Goal: Task Accomplishment & Management: Manage account settings

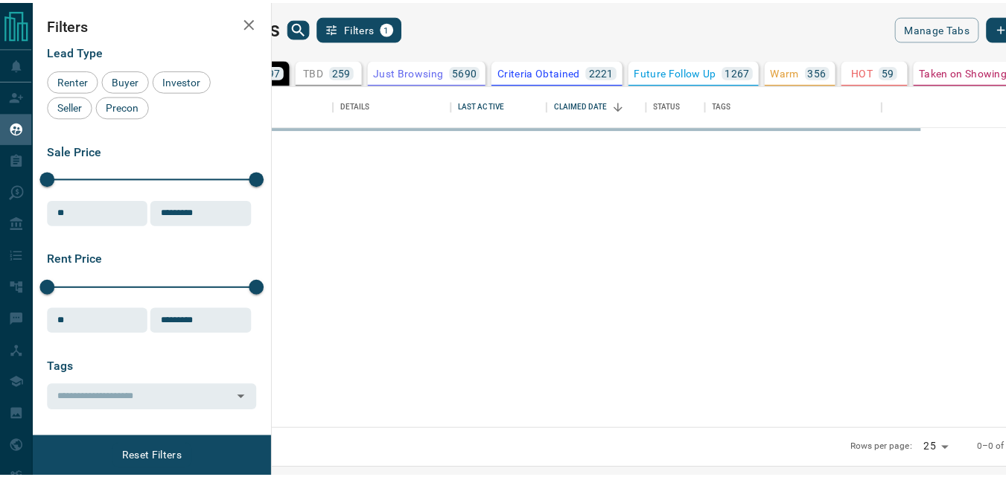
scroll to position [333, 724]
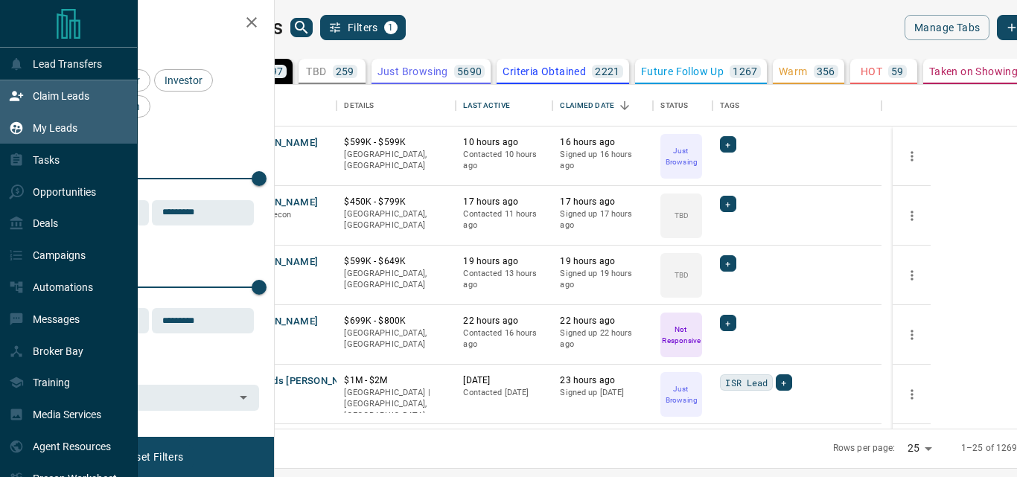
click at [16, 99] on icon at bounding box center [16, 97] width 13 height 10
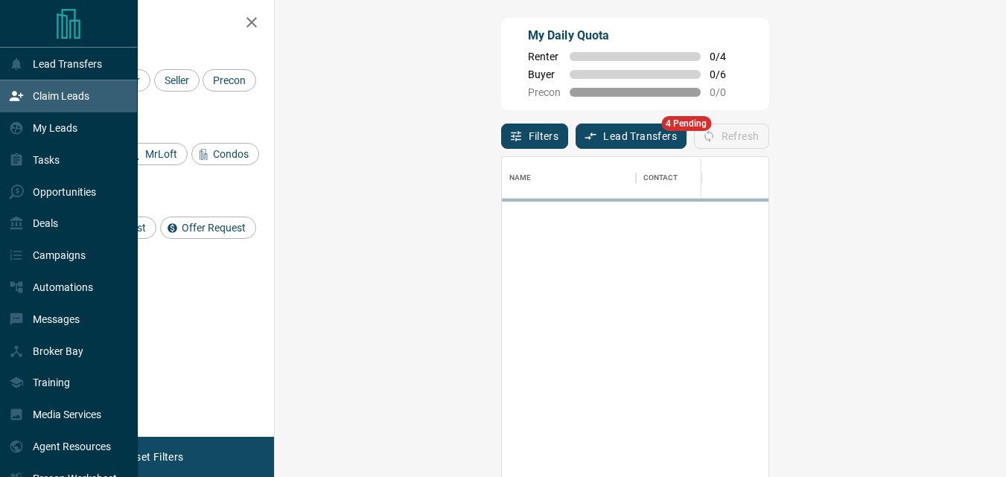
scroll to position [347, 688]
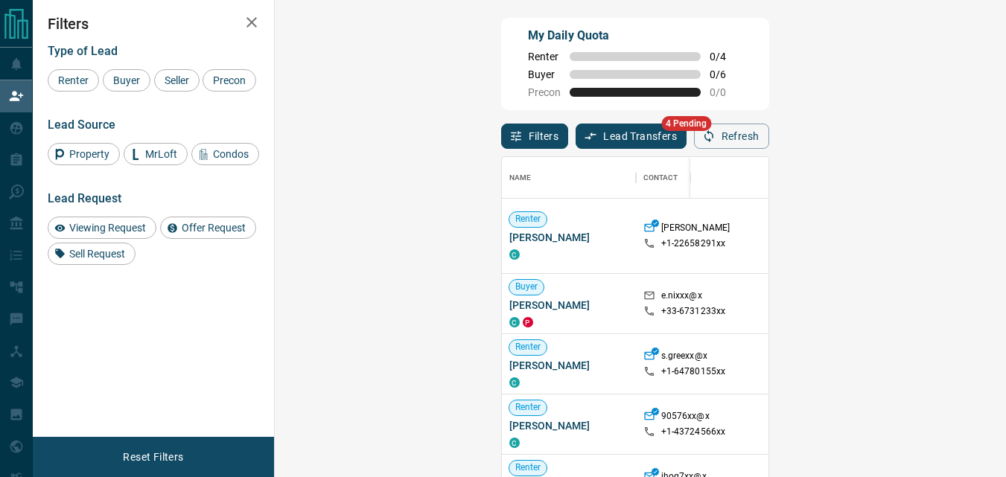
click at [575, 133] on button "Lead Transfers" at bounding box center [630, 136] width 111 height 25
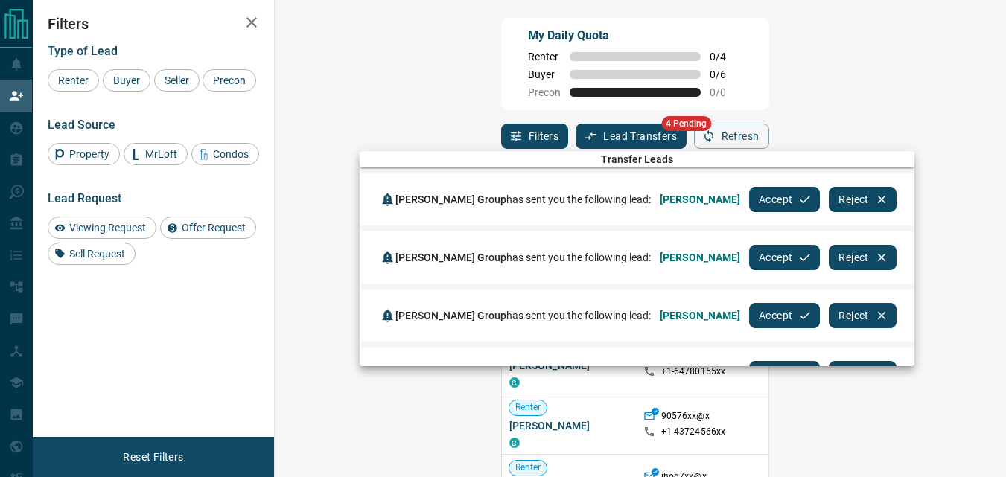
click at [763, 204] on button "Accept" at bounding box center [784, 199] width 71 height 25
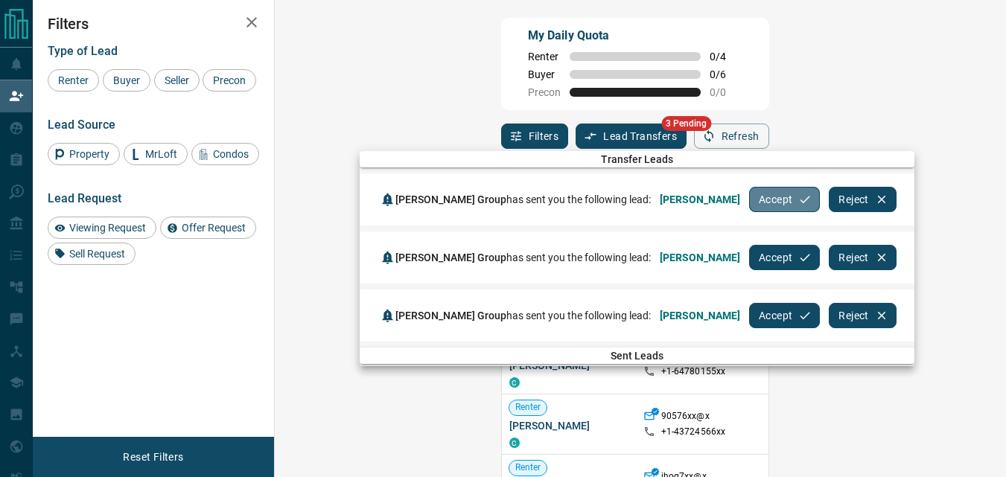
click at [770, 205] on button "Accept" at bounding box center [784, 199] width 71 height 25
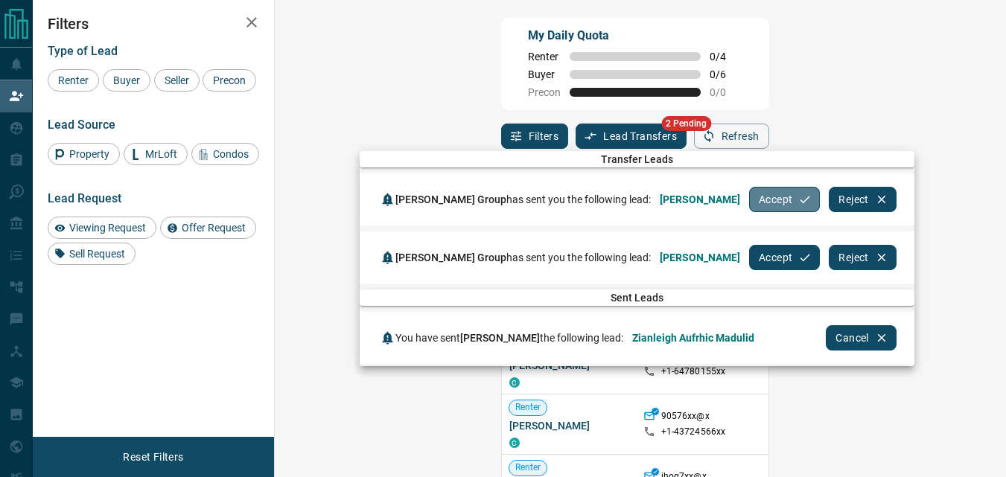
click at [769, 205] on button "Accept" at bounding box center [784, 199] width 71 height 25
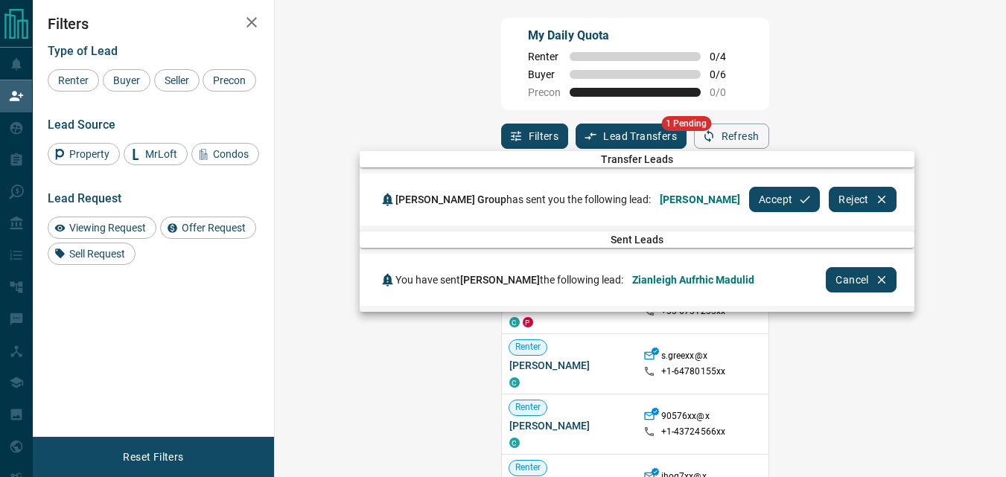
click at [759, 203] on button "Accept" at bounding box center [784, 199] width 71 height 25
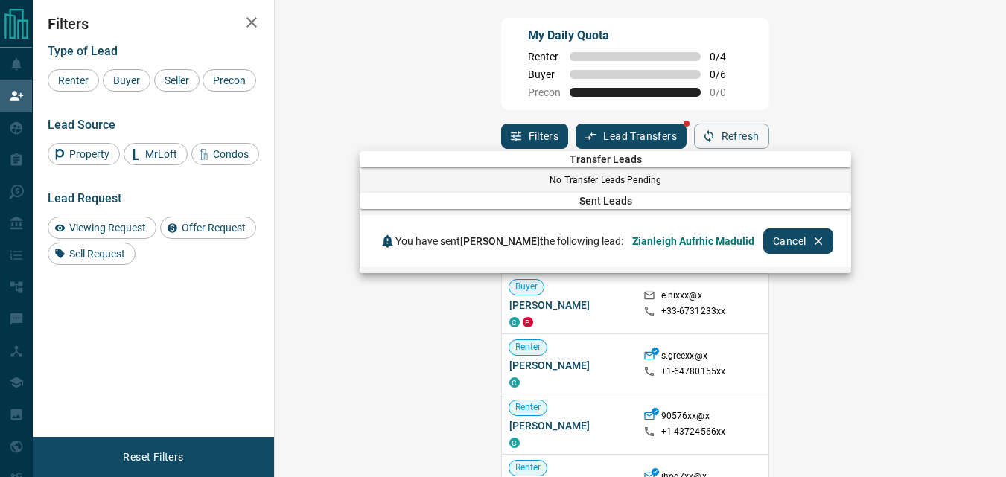
click at [786, 45] on div at bounding box center [503, 238] width 1006 height 477
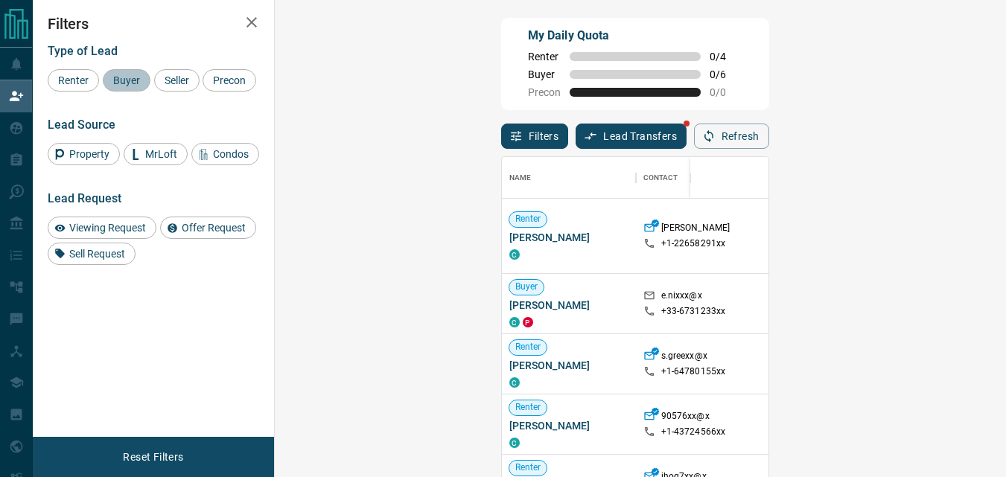
click at [130, 83] on span "Buyer" at bounding box center [126, 80] width 37 height 12
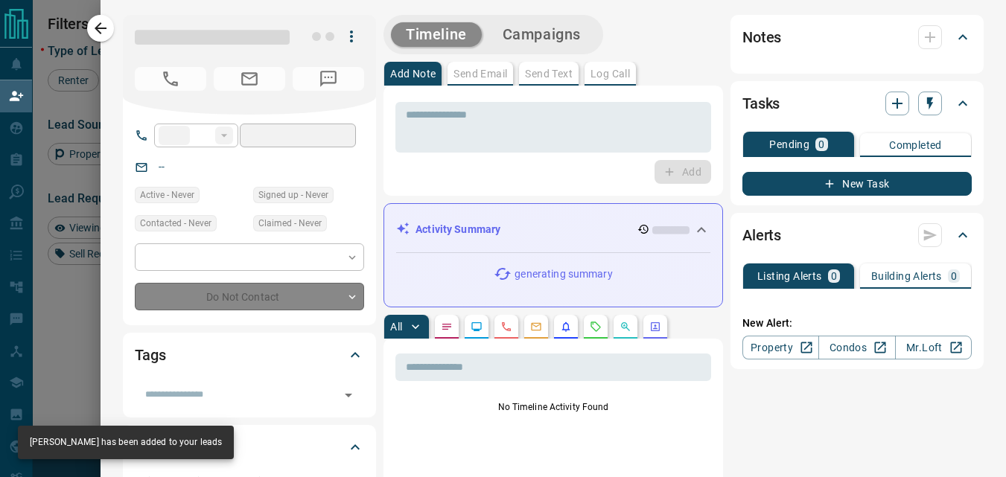
type input "***"
type input "**********"
type input "**"
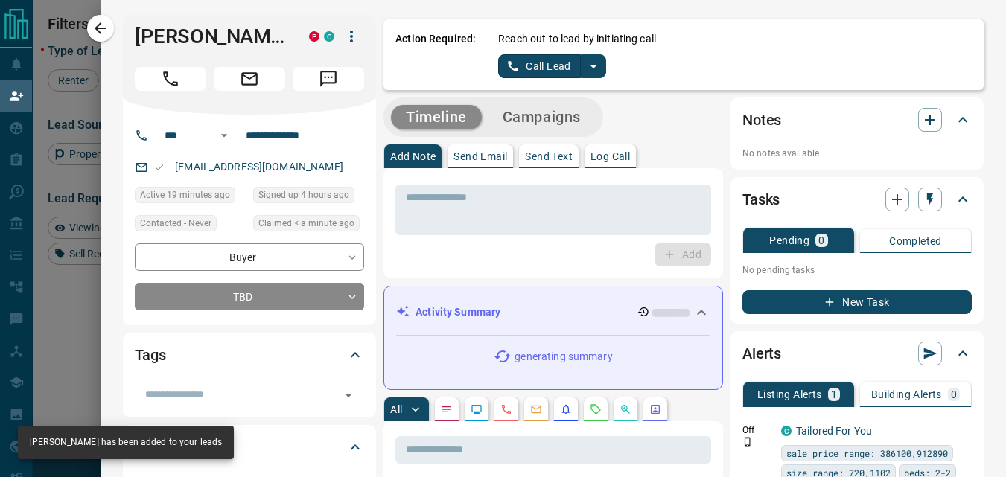
click at [584, 68] on icon "split button" at bounding box center [593, 66] width 18 height 18
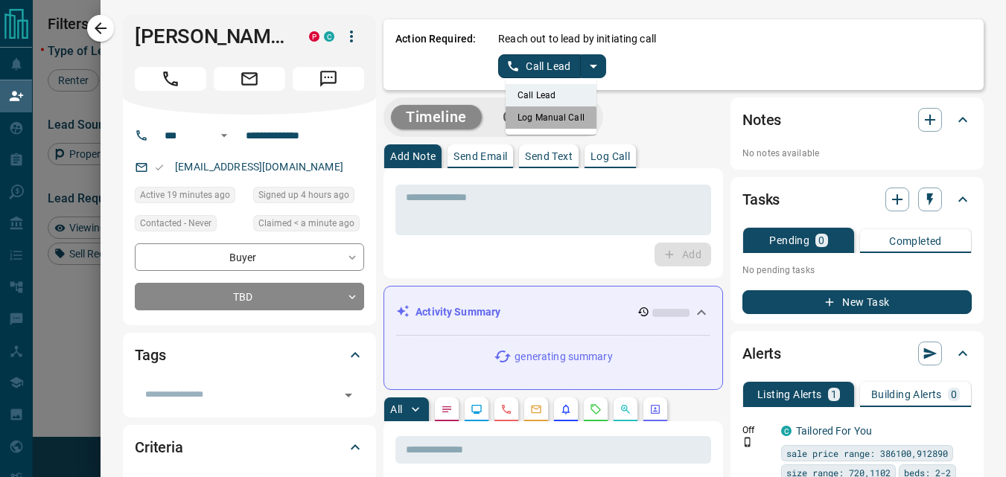
click at [531, 121] on li "Log Manual Call" at bounding box center [550, 117] width 91 height 22
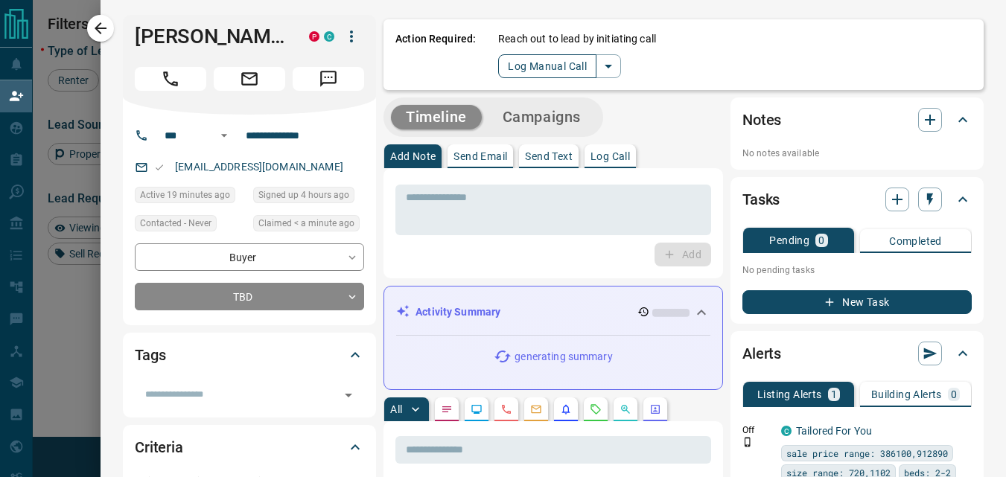
click at [520, 71] on button "Log Manual Call" at bounding box center [547, 66] width 98 height 24
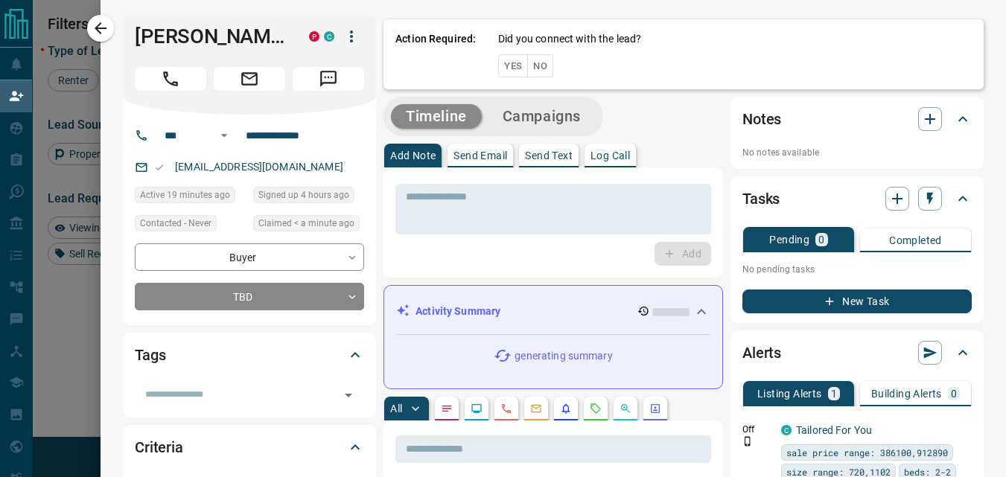
click at [505, 64] on button "Yes" at bounding box center [513, 65] width 30 height 23
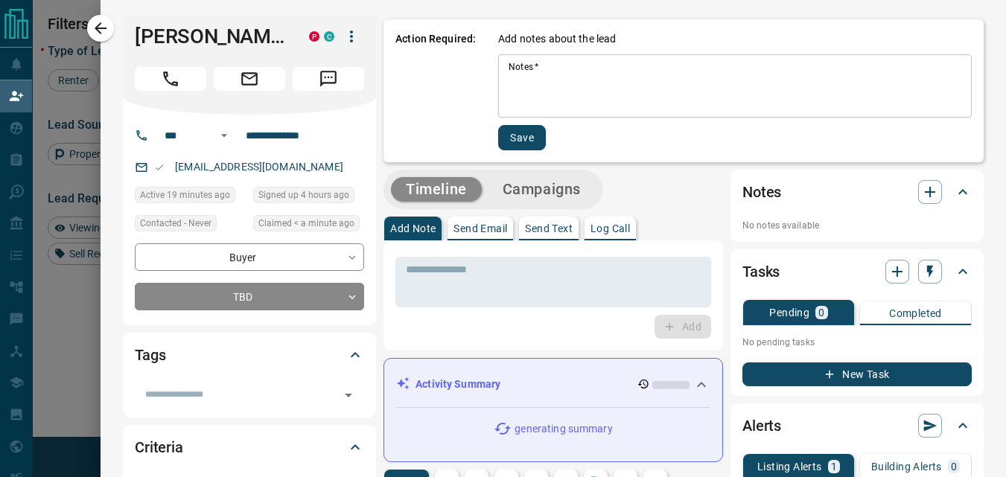
click at [566, 80] on textarea "Notes   *" at bounding box center [734, 86] width 453 height 51
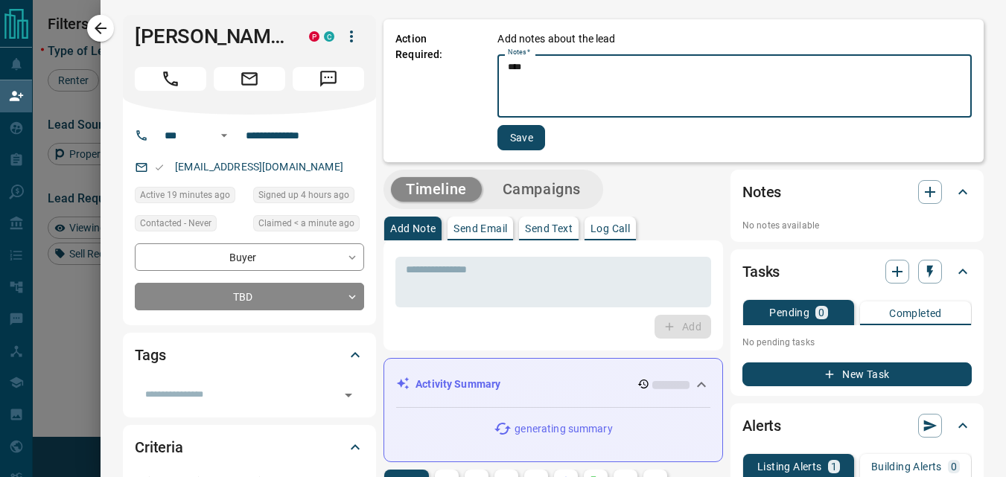
type textarea "****"
click at [520, 135] on button "Save" at bounding box center [521, 137] width 48 height 25
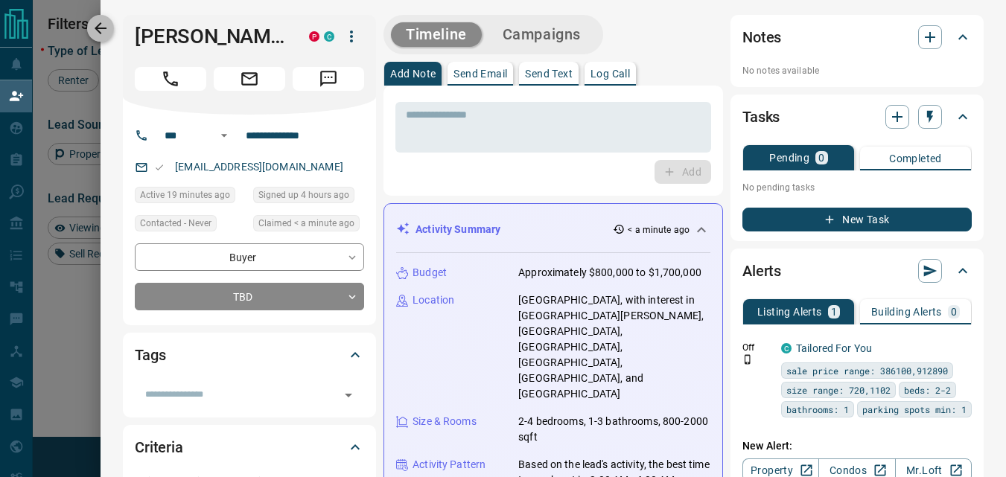
click at [109, 33] on icon "button" at bounding box center [101, 28] width 18 height 18
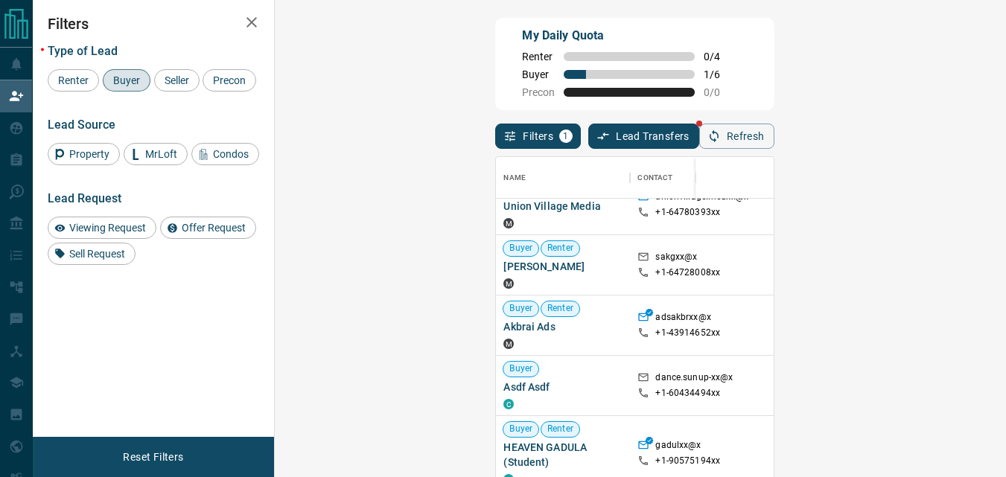
scroll to position [0, 0]
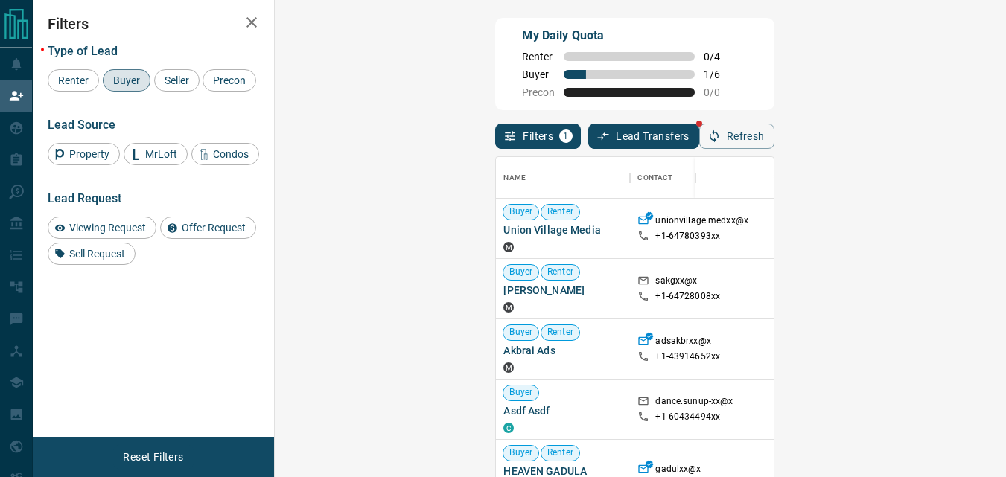
click at [588, 135] on button "Lead Transfers" at bounding box center [643, 136] width 111 height 25
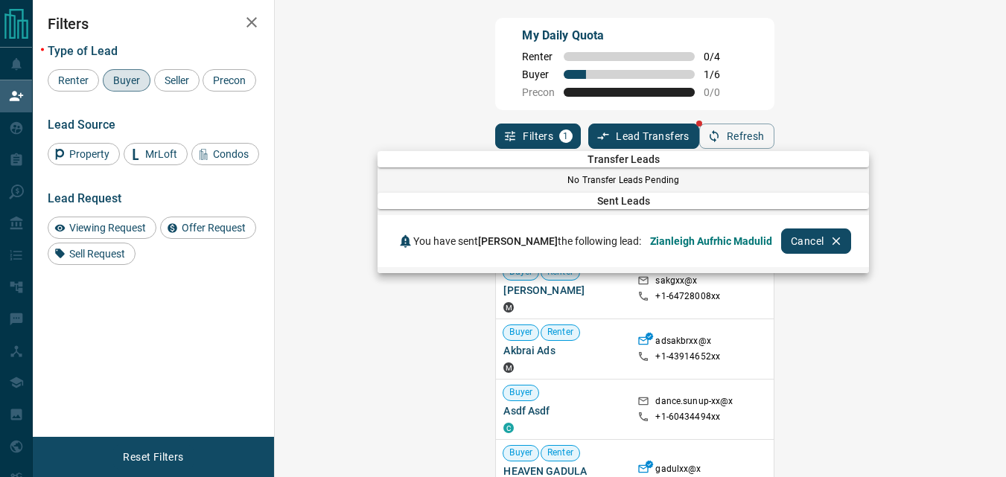
click at [569, 123] on div at bounding box center [503, 238] width 1006 height 477
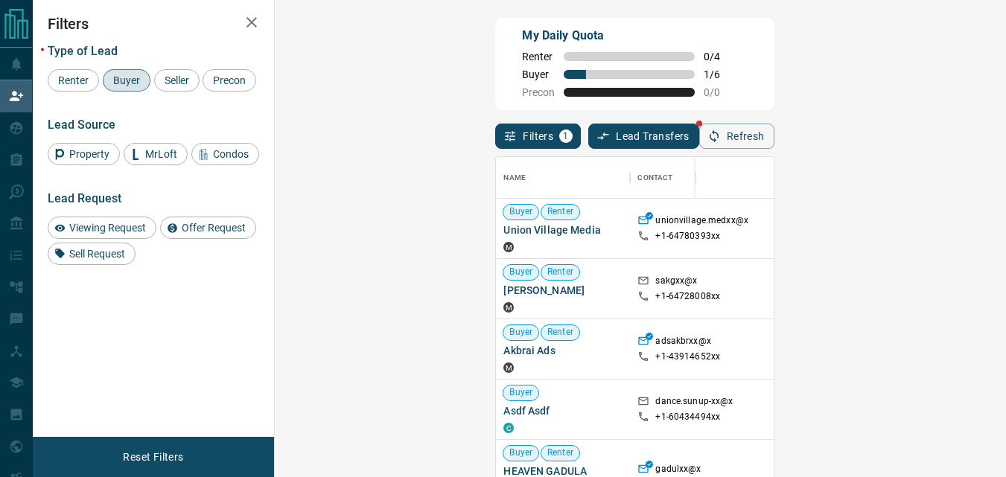
click at [588, 127] on button "Lead Transfers" at bounding box center [643, 136] width 111 height 25
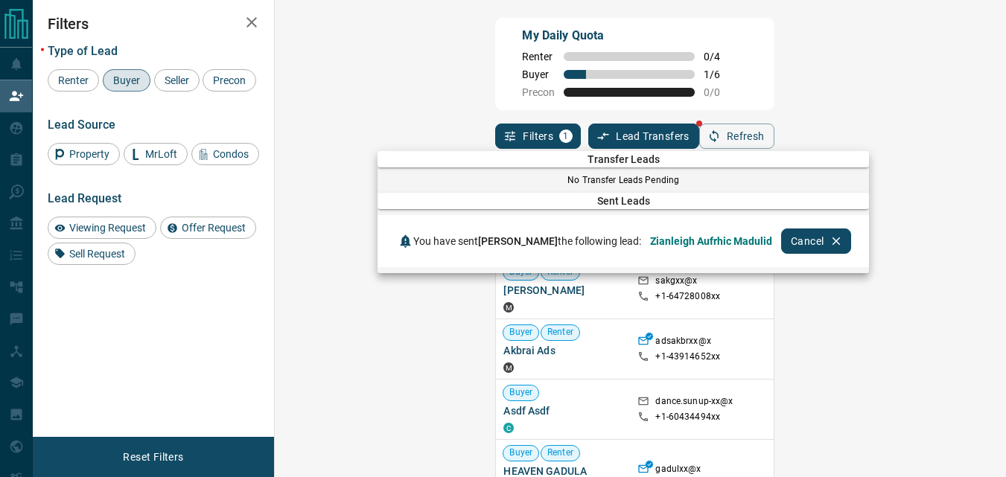
click at [424, 134] on div at bounding box center [503, 238] width 1006 height 477
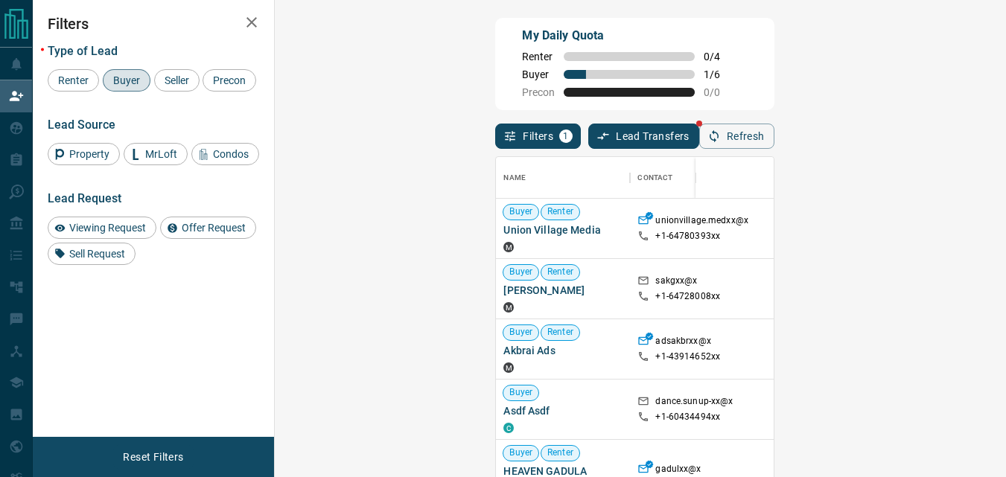
click at [595, 119] on div "Filters 1 Lead Transfers Refresh" at bounding box center [634, 129] width 278 height 39
click at [721, 134] on icon "button" at bounding box center [713, 136] width 13 height 13
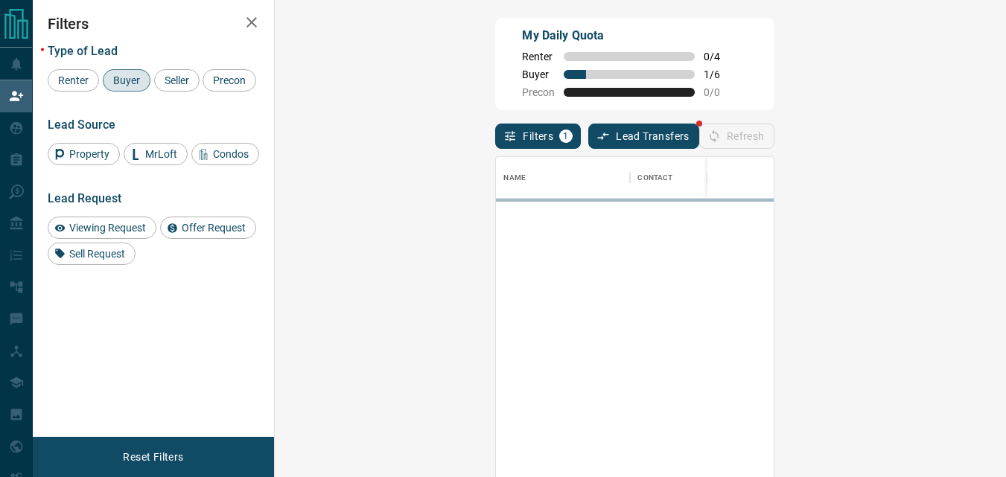
scroll to position [347, 688]
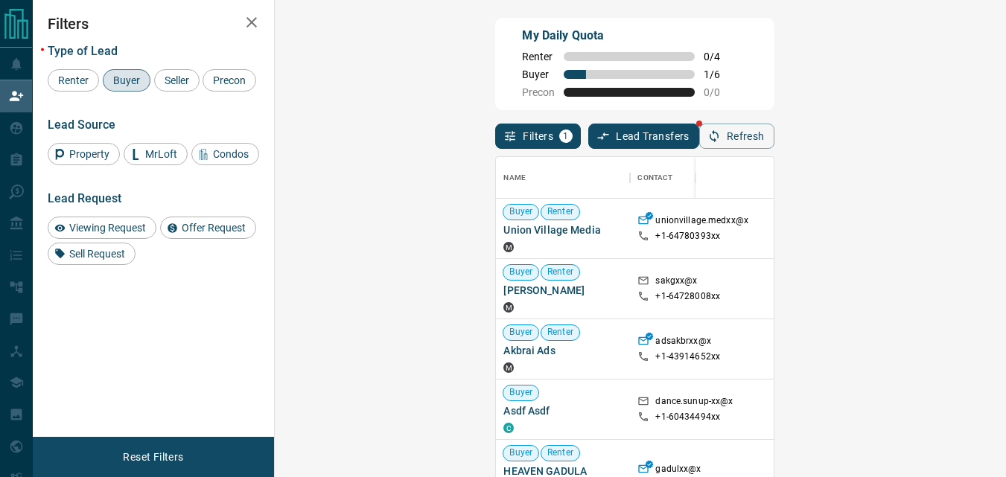
click at [690, 61] on div "My Daily Quota Renter 0 / 4 Buyer 1 / 6 Precon 0 / 0" at bounding box center [634, 64] width 278 height 92
click at [774, 131] on button "Refresh" at bounding box center [736, 136] width 75 height 25
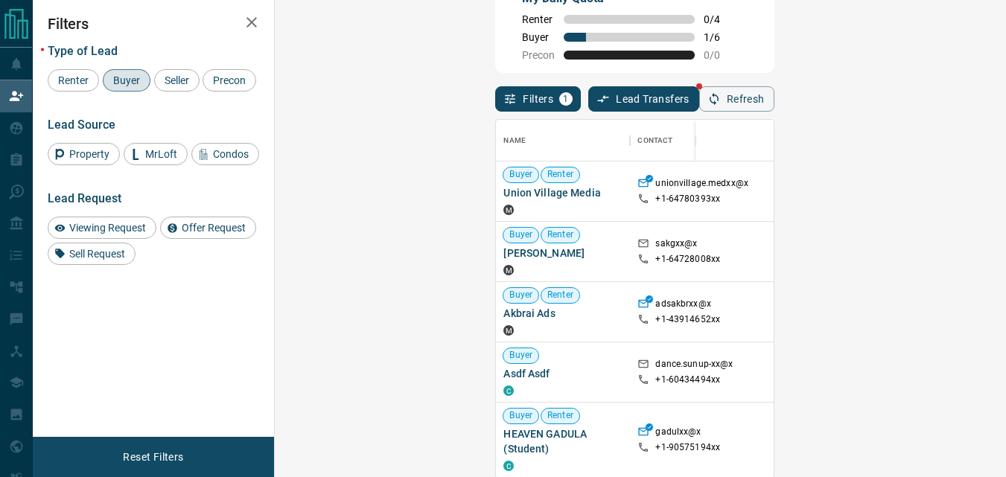
scroll to position [41, 0]
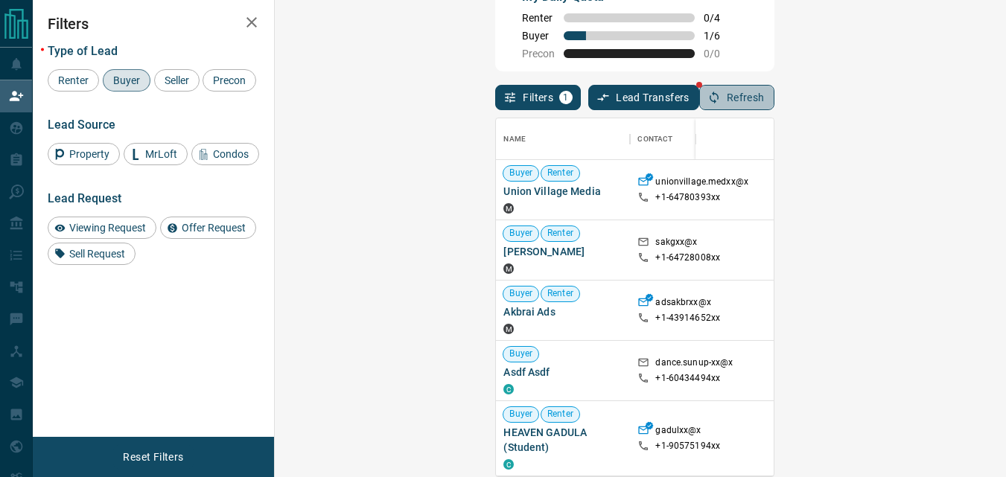
click at [774, 95] on button "Refresh" at bounding box center [736, 97] width 75 height 25
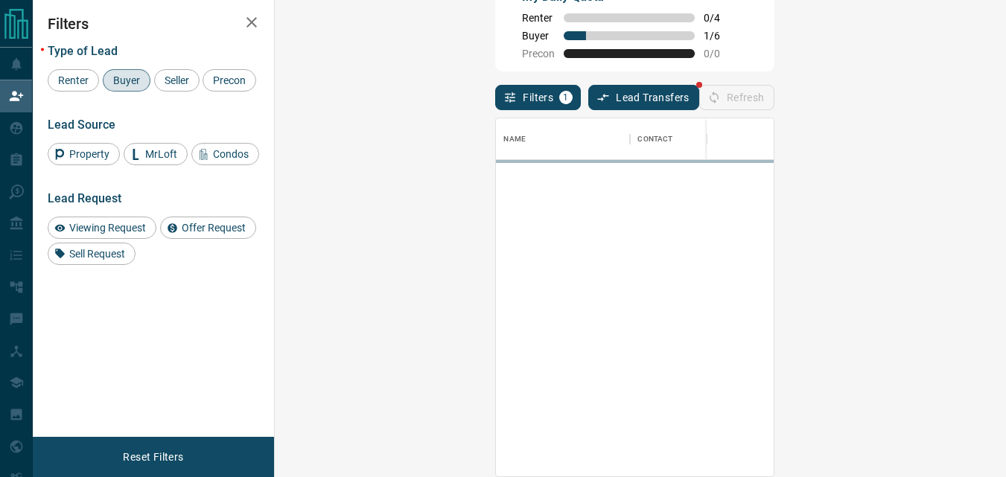
scroll to position [347, 688]
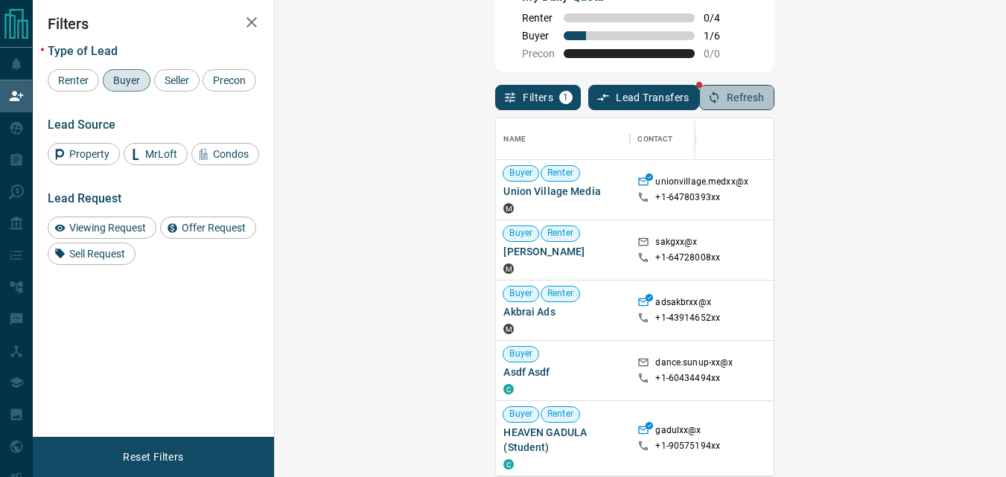
click at [774, 95] on button "Refresh" at bounding box center [736, 97] width 75 height 25
click at [774, 98] on button "Refresh" at bounding box center [736, 97] width 75 height 25
click at [721, 95] on icon "button" at bounding box center [713, 97] width 13 height 13
click at [721, 97] on icon "button" at bounding box center [713, 97] width 13 height 13
click at [721, 99] on icon "button" at bounding box center [713, 97] width 13 height 13
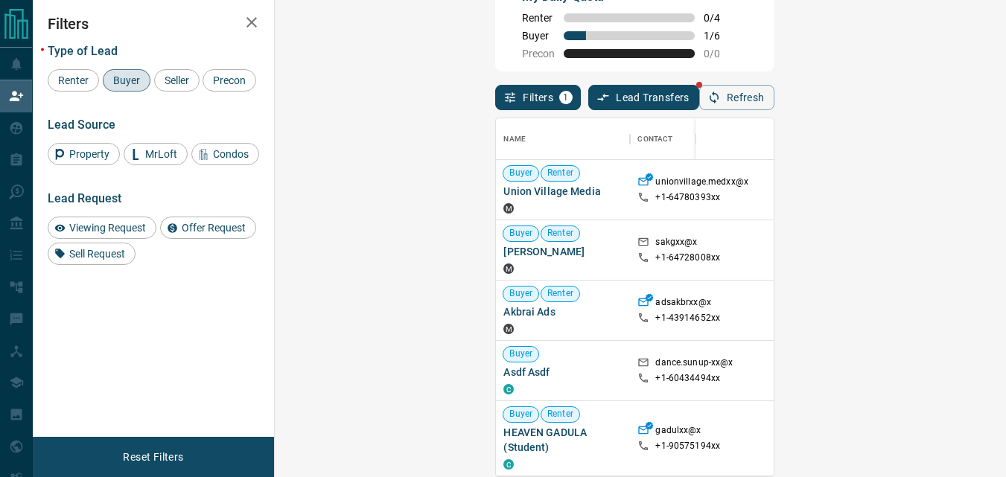
drag, startPoint x: 552, startPoint y: 25, endPoint x: 534, endPoint y: 54, distance: 33.9
click at [534, 54] on div "My Daily Quota Renter 0 / 4 Buyer 1 / 6 Precon 0 / 0" at bounding box center [634, 25] width 278 height 92
click at [773, 95] on div "Filters 1 Lead Transfers Refresh" at bounding box center [634, 90] width 278 height 39
drag, startPoint x: 959, startPoint y: 105, endPoint x: 942, endPoint y: 97, distance: 18.3
click at [774, 103] on button "Refresh" at bounding box center [736, 97] width 75 height 25
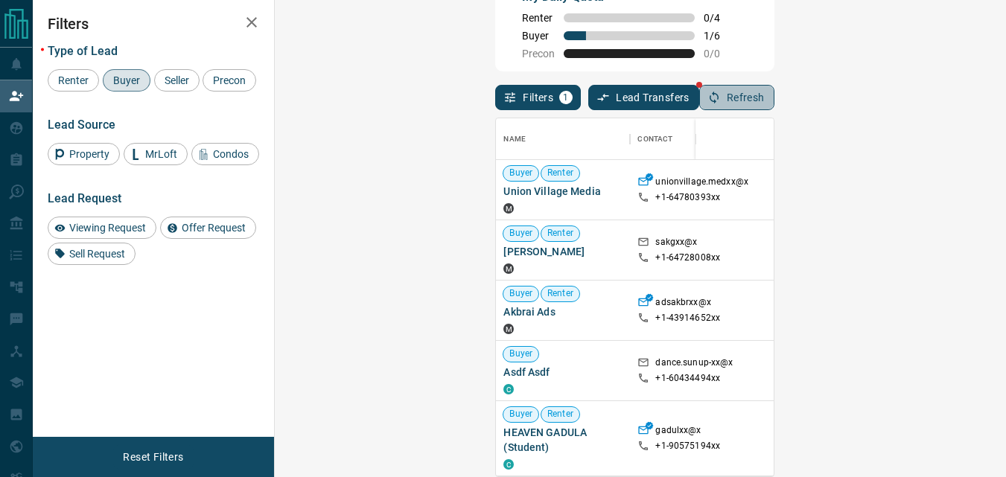
click at [774, 93] on button "Refresh" at bounding box center [736, 97] width 75 height 25
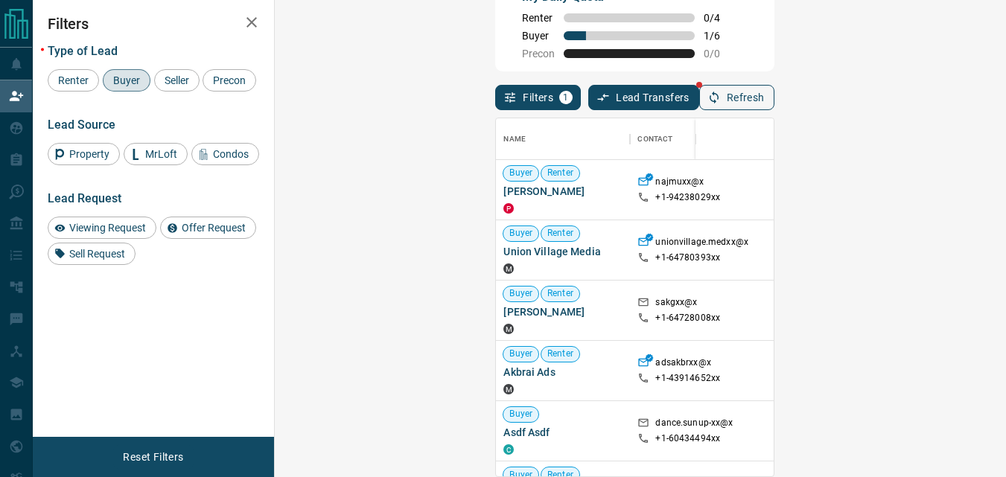
click at [774, 104] on button "Refresh" at bounding box center [736, 97] width 75 height 25
click at [774, 106] on button "Refresh" at bounding box center [736, 97] width 75 height 25
click at [773, 83] on div "Filters 1 Lead Transfers Refresh" at bounding box center [634, 90] width 278 height 39
click at [774, 95] on button "Refresh" at bounding box center [736, 97] width 75 height 25
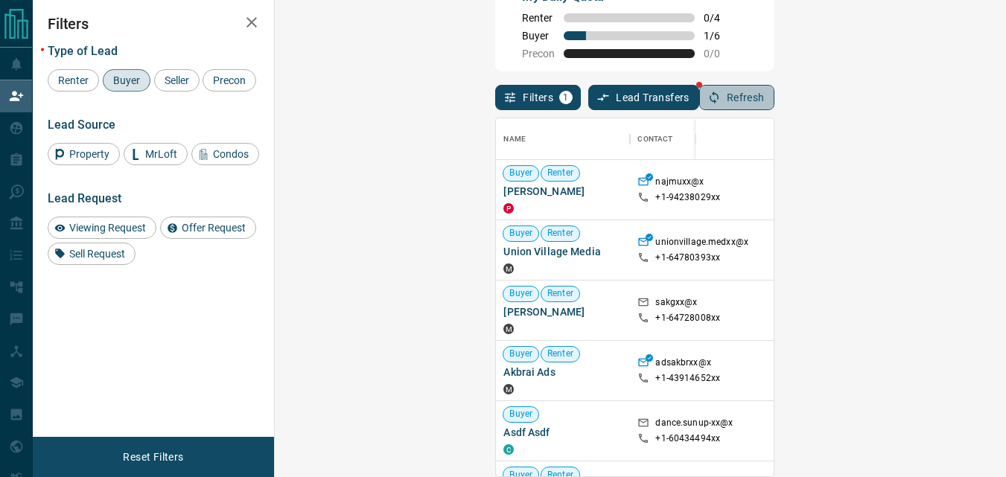
click at [774, 100] on button "Refresh" at bounding box center [736, 97] width 75 height 25
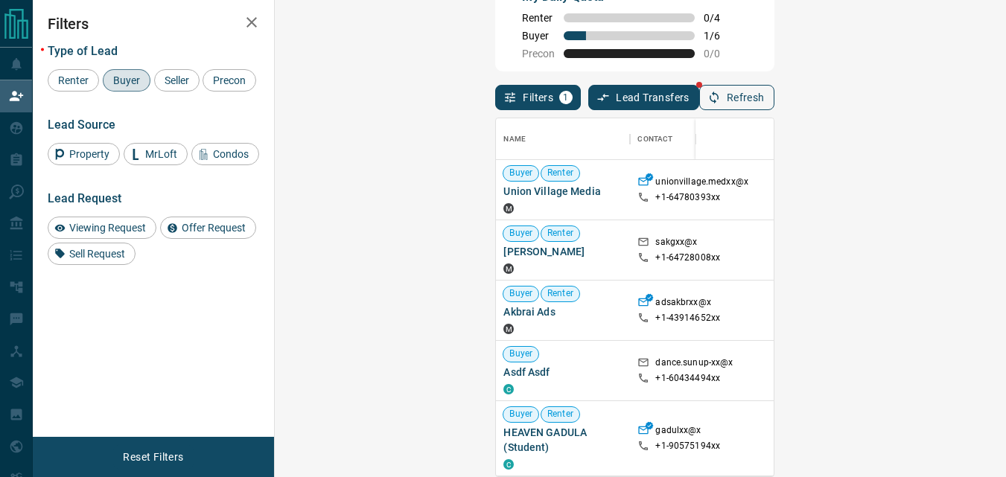
click at [774, 102] on button "Refresh" at bounding box center [736, 97] width 75 height 25
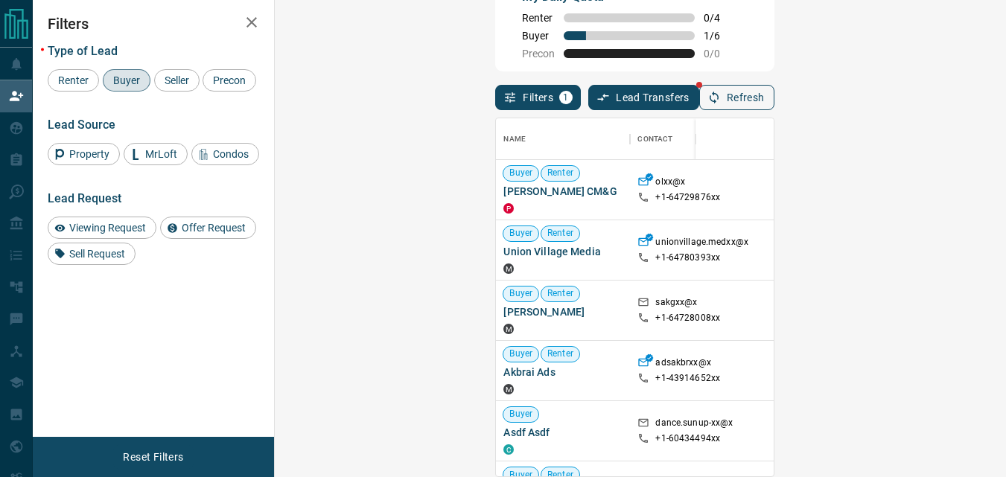
click at [774, 103] on button "Refresh" at bounding box center [736, 97] width 75 height 25
click at [718, 100] on icon "button" at bounding box center [713, 98] width 9 height 13
click at [774, 95] on button "Refresh" at bounding box center [736, 97] width 75 height 25
click at [721, 91] on icon "button" at bounding box center [713, 97] width 13 height 13
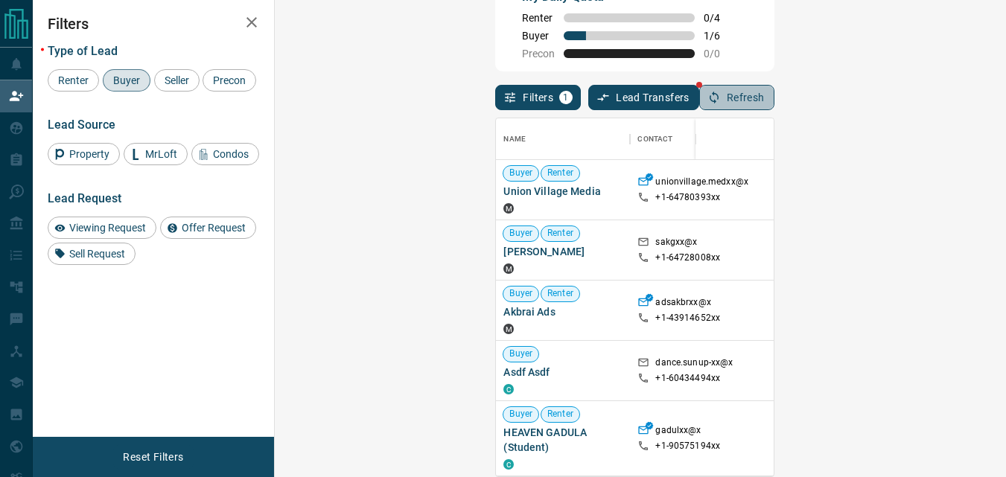
click at [774, 103] on button "Refresh" at bounding box center [736, 97] width 75 height 25
click at [774, 106] on button "Refresh" at bounding box center [736, 97] width 75 height 25
click at [721, 91] on icon "button" at bounding box center [713, 97] width 13 height 13
click at [766, 102] on div "Filters 1 Lead Transfers Refresh" at bounding box center [634, 90] width 278 height 39
click at [774, 101] on button "Refresh" at bounding box center [736, 97] width 75 height 25
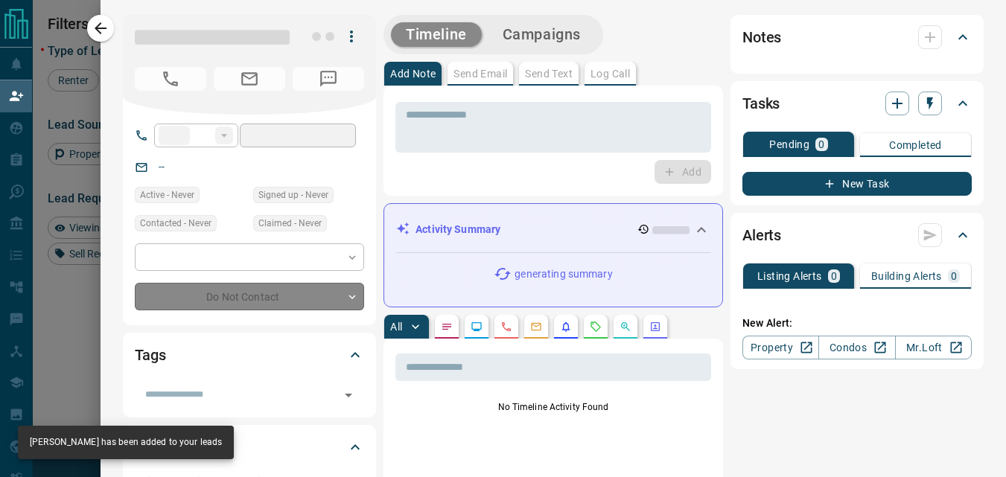
type input "**"
type input "**********"
type input "**"
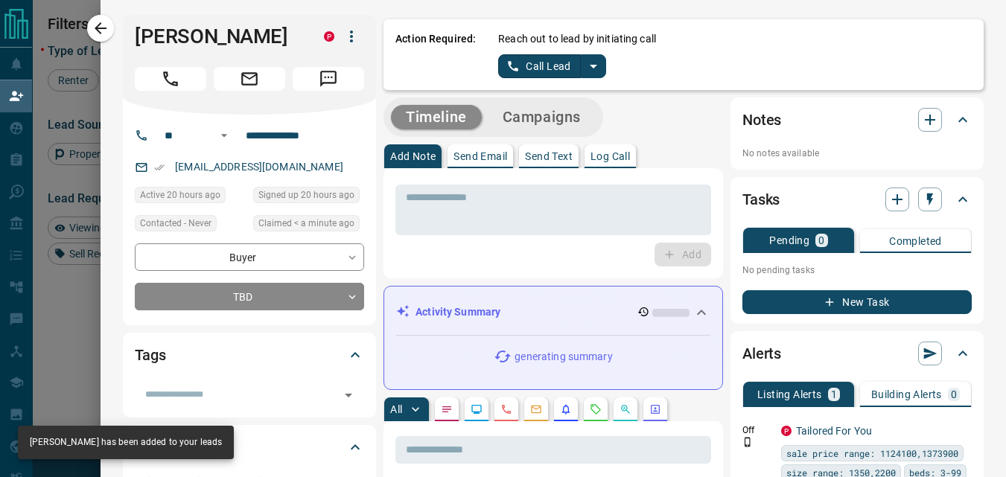
click at [590, 67] on icon "split button" at bounding box center [593, 67] width 7 height 4
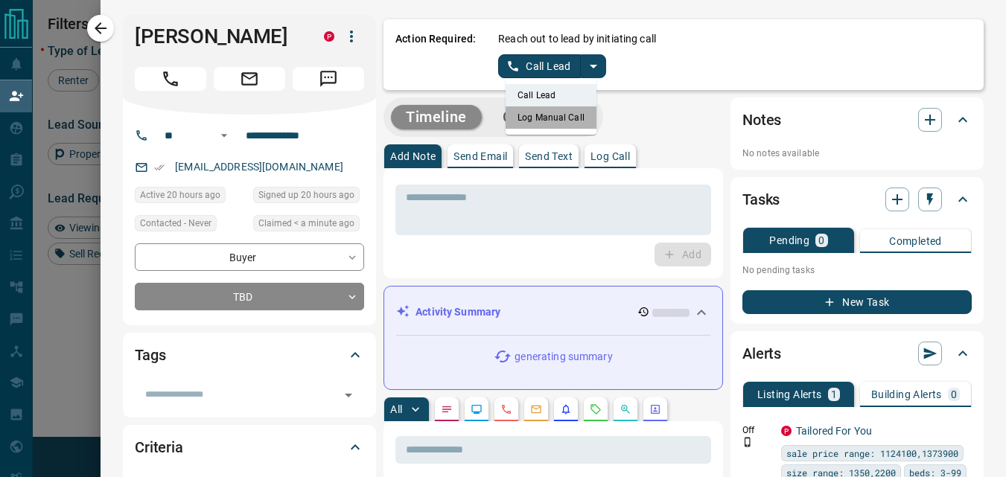
click at [560, 115] on li "Log Manual Call" at bounding box center [550, 117] width 91 height 22
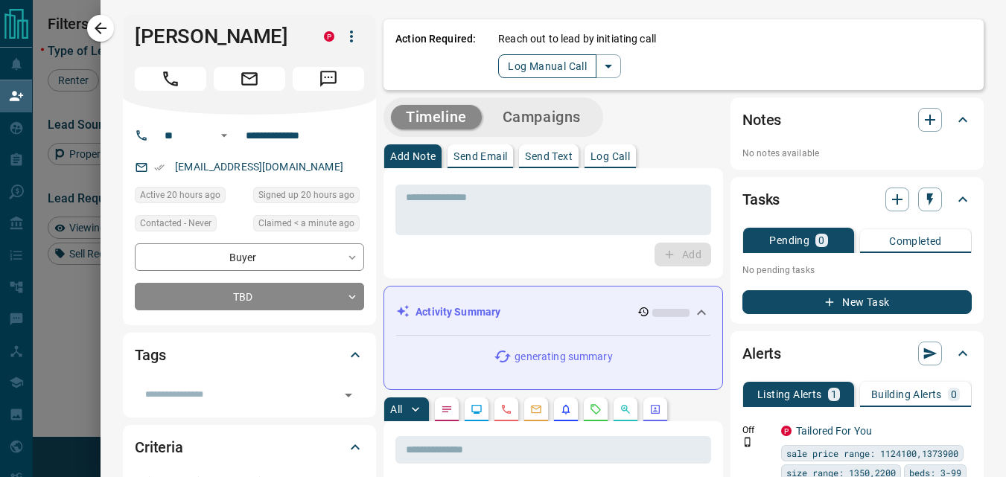
click at [528, 70] on button "Log Manual Call" at bounding box center [547, 66] width 98 height 24
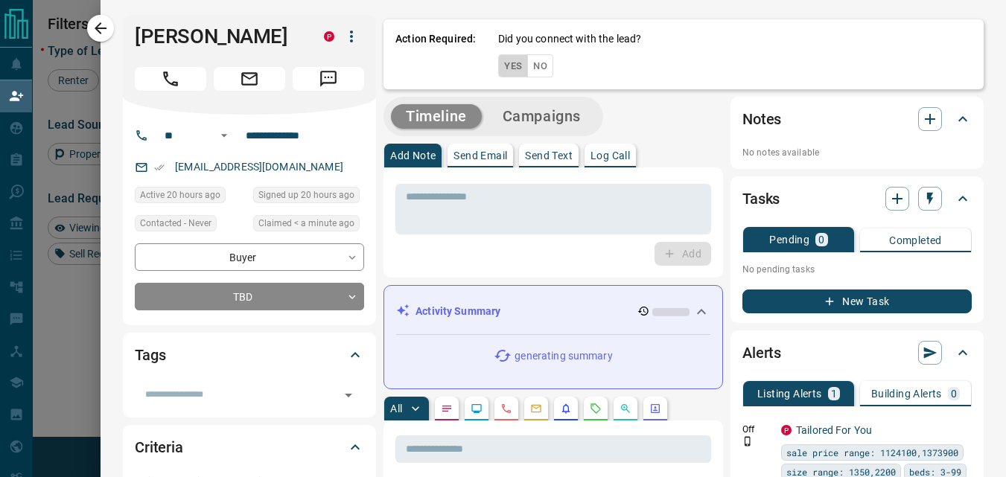
click at [500, 61] on button "Yes" at bounding box center [513, 65] width 30 height 23
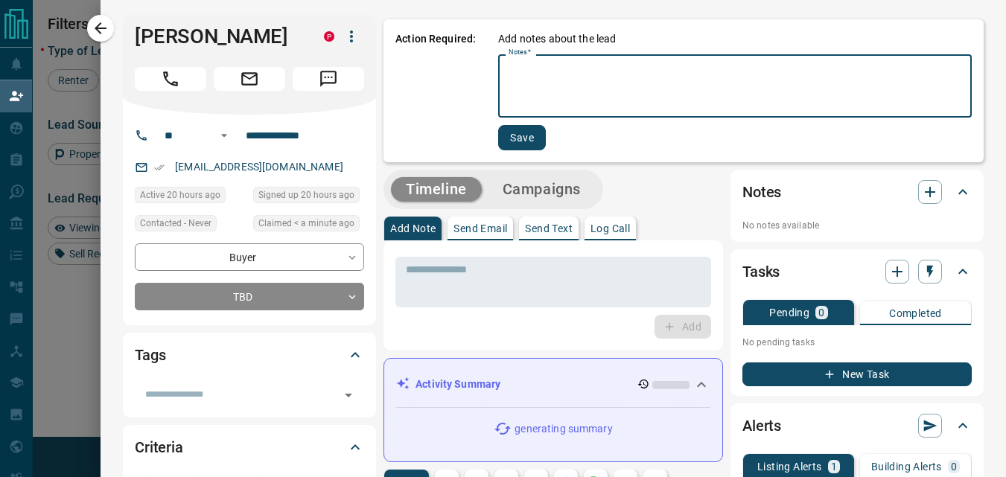
click at [554, 71] on textarea "Notes   *" at bounding box center [734, 86] width 453 height 51
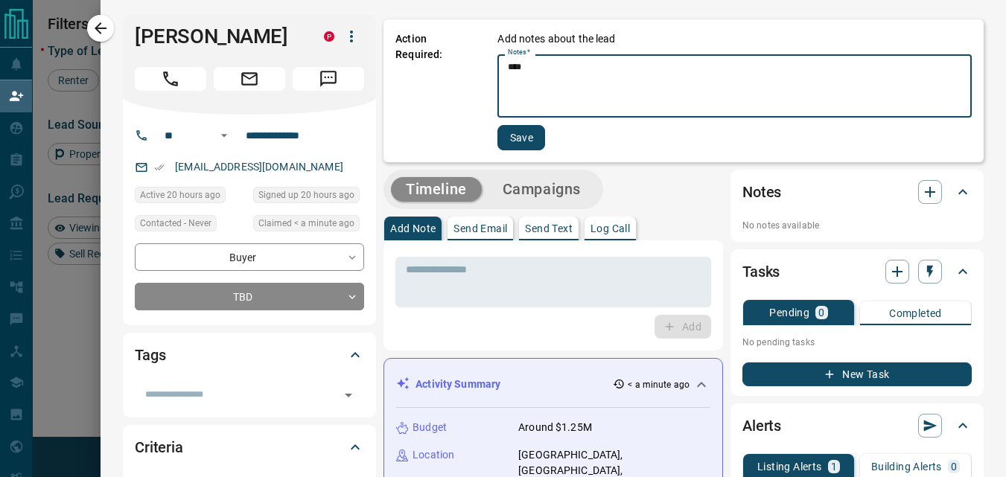
type textarea "****"
click at [516, 140] on button "Save" at bounding box center [521, 137] width 48 height 25
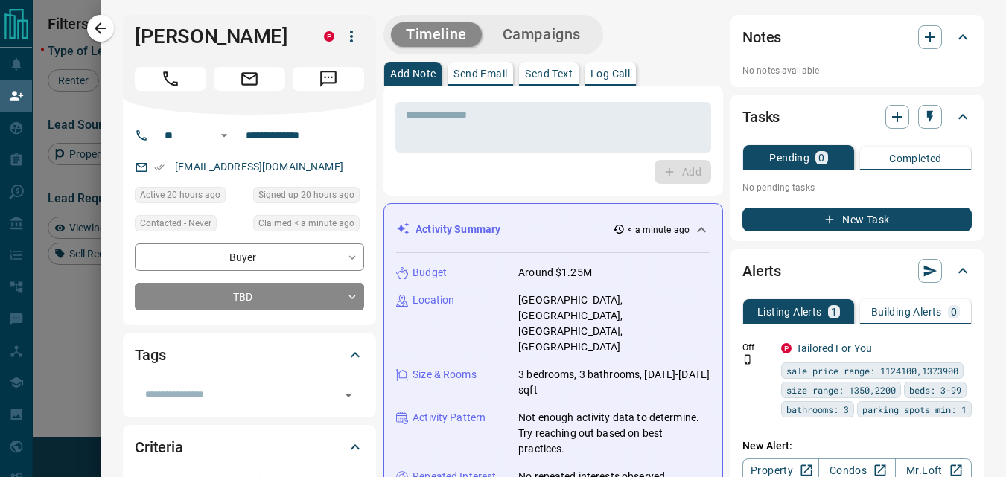
click at [495, 167] on div "Add" at bounding box center [553, 172] width 316 height 24
click at [100, 24] on icon "button" at bounding box center [101, 28] width 12 height 12
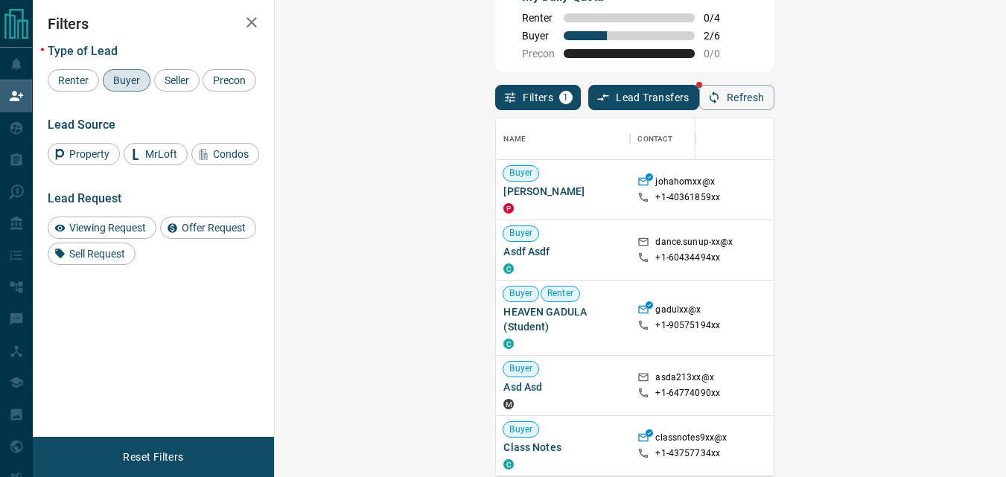
click at [774, 94] on button "Refresh" at bounding box center [736, 97] width 75 height 25
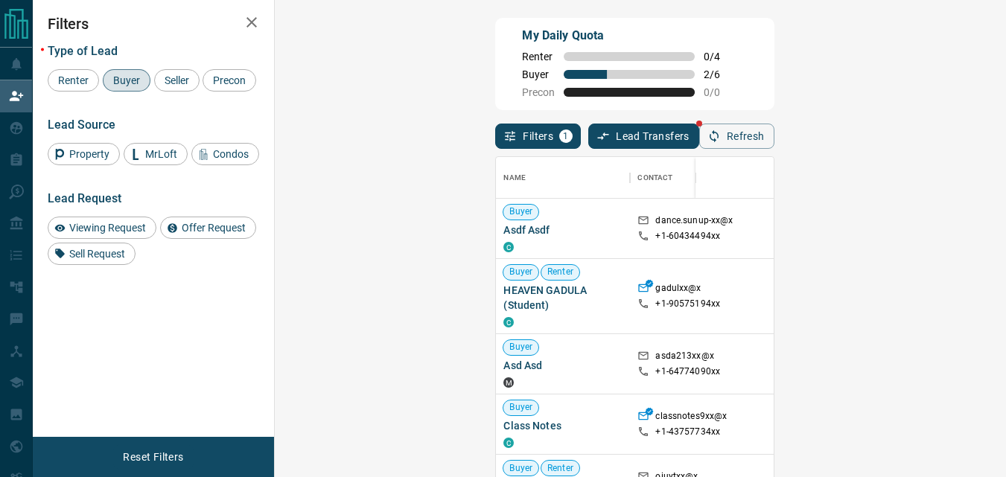
click at [495, 140] on button "Filters 1" at bounding box center [538, 136] width 86 height 25
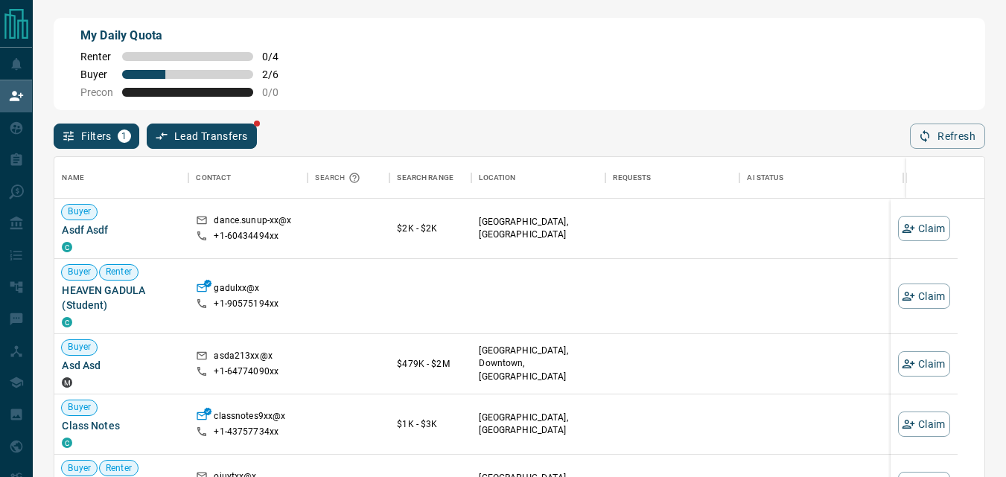
scroll to position [347, 919]
click at [251, 131] on button "Lead Transfers" at bounding box center [202, 136] width 111 height 25
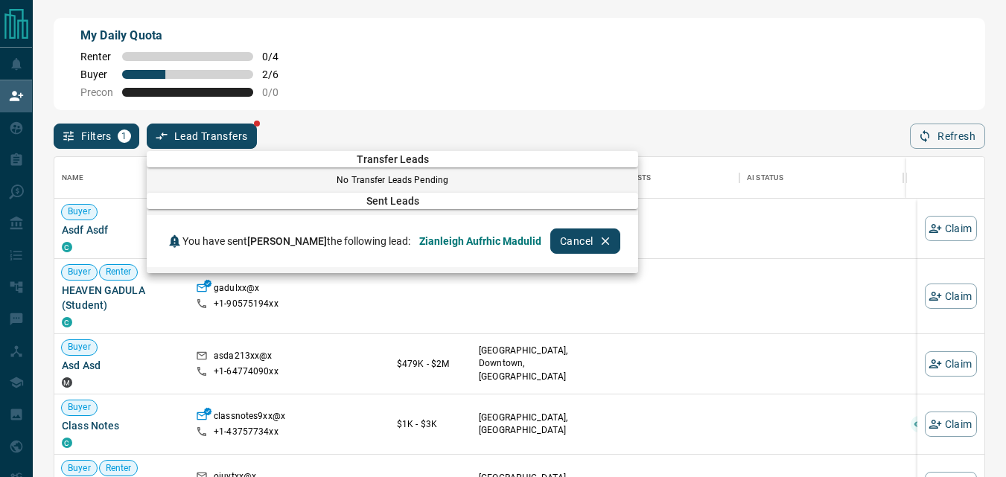
click at [470, 51] on div at bounding box center [503, 238] width 1006 height 477
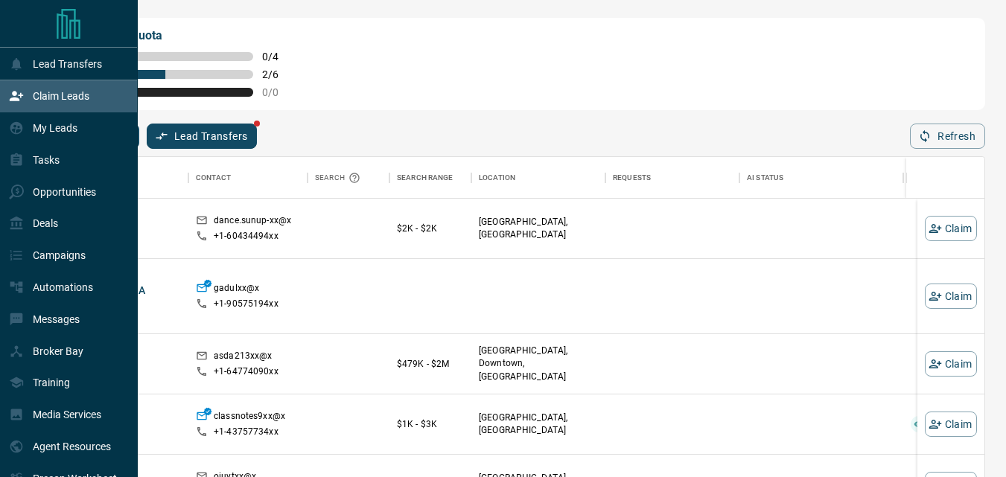
click at [51, 94] on p "Claim Leads" at bounding box center [61, 96] width 57 height 12
click at [61, 102] on p "Claim Leads" at bounding box center [61, 96] width 57 height 12
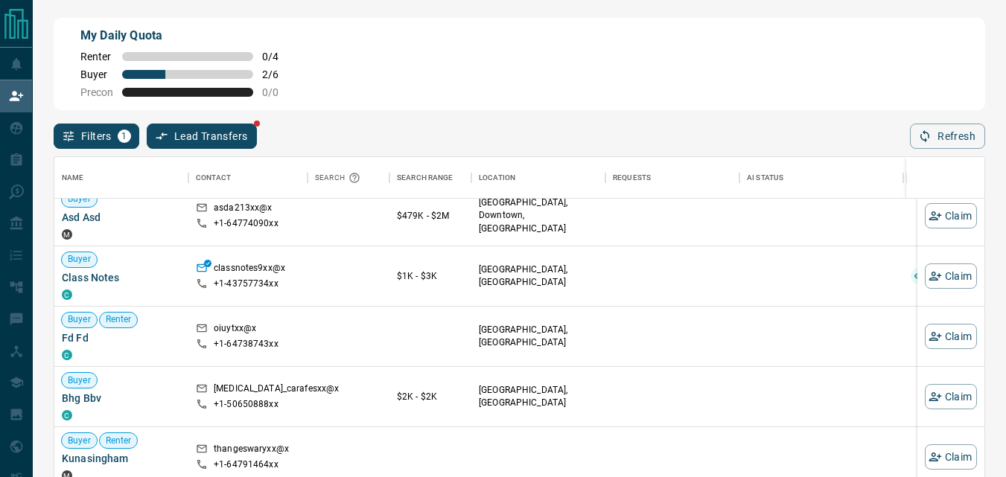
scroll to position [0, 0]
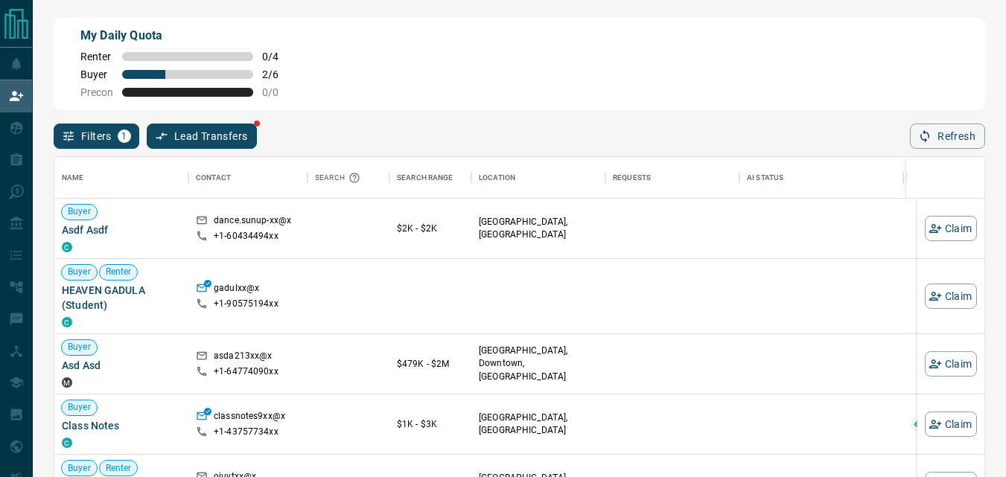
click at [49, 74] on div "My Daily Quota Renter 0 / 4 Buyer 2 / 6 Precon 0 / 0 Filters 1 Lead Transfers R…" at bounding box center [519, 206] width 973 height 412
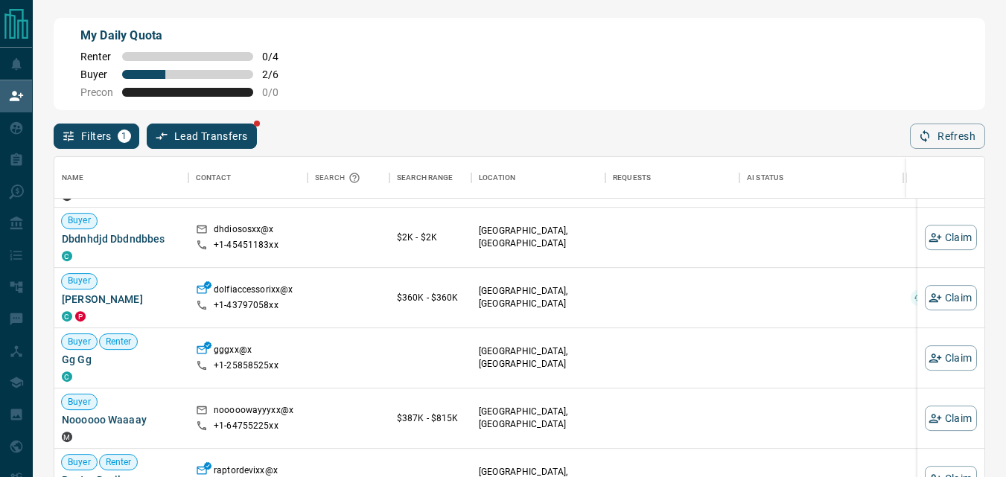
scroll to position [487, 0]
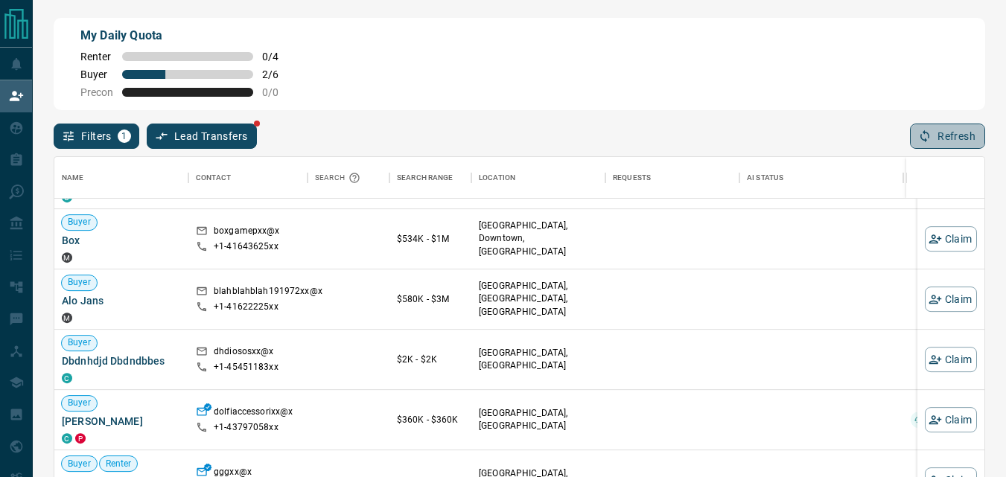
click at [948, 145] on button "Refresh" at bounding box center [947, 136] width 75 height 25
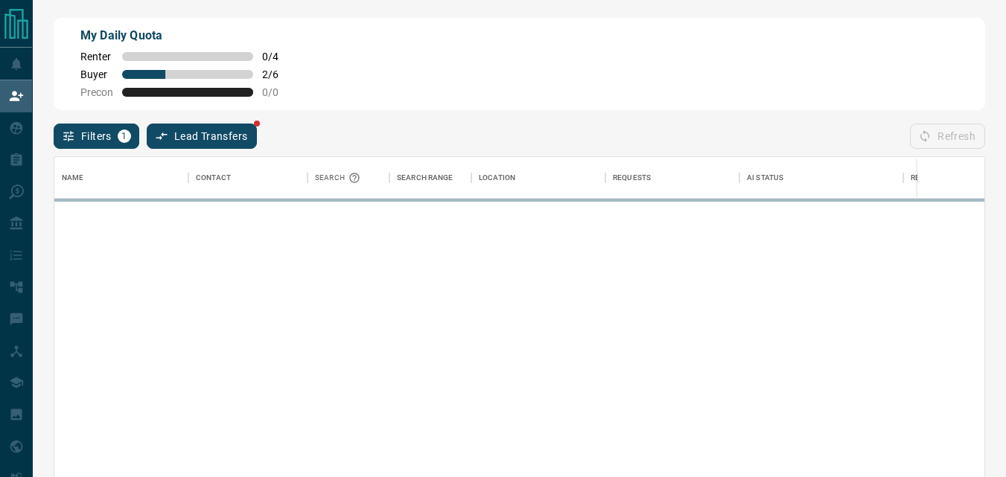
scroll to position [347, 919]
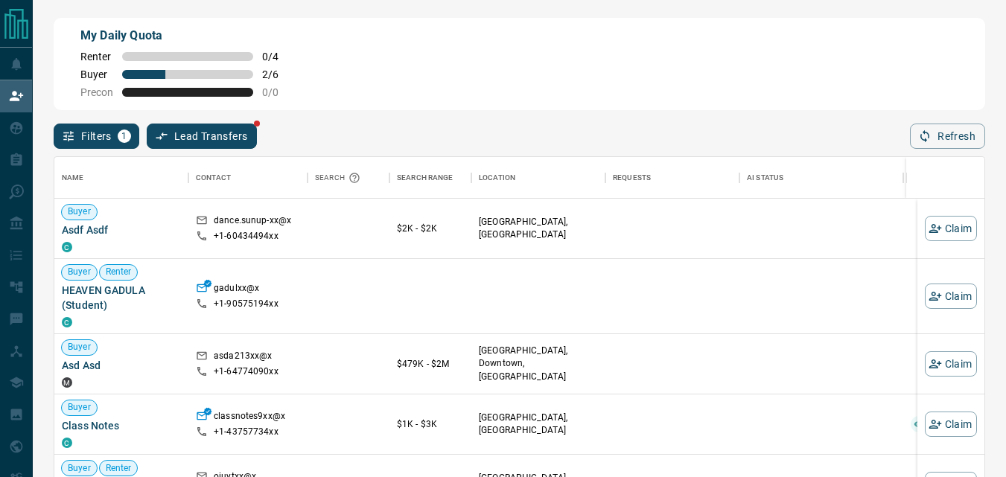
click at [57, 127] on button "Filters 1" at bounding box center [97, 136] width 86 height 25
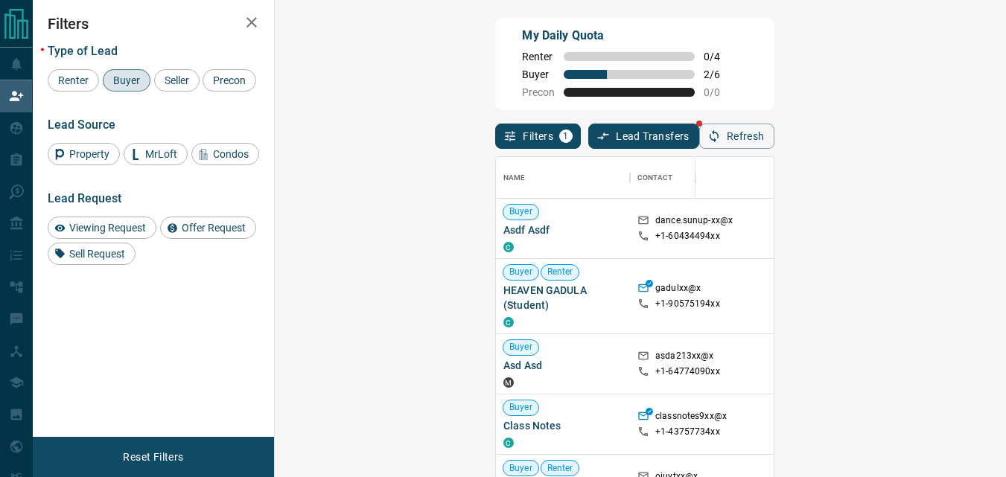
scroll to position [347, 688]
click at [588, 149] on button "Lead Transfers" at bounding box center [643, 136] width 111 height 25
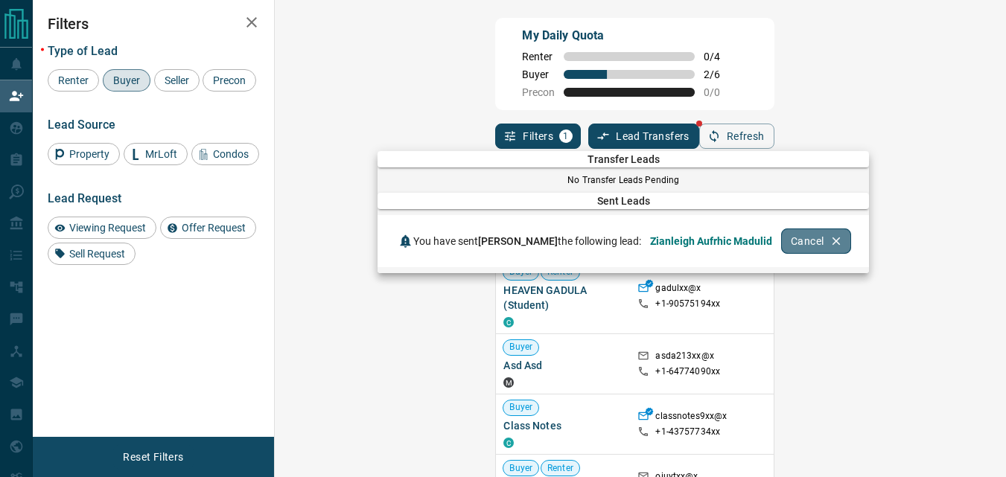
drag, startPoint x: 813, startPoint y: 236, endPoint x: 627, endPoint y: 156, distance: 202.4
click at [809, 235] on button "Cancel" at bounding box center [816, 241] width 70 height 25
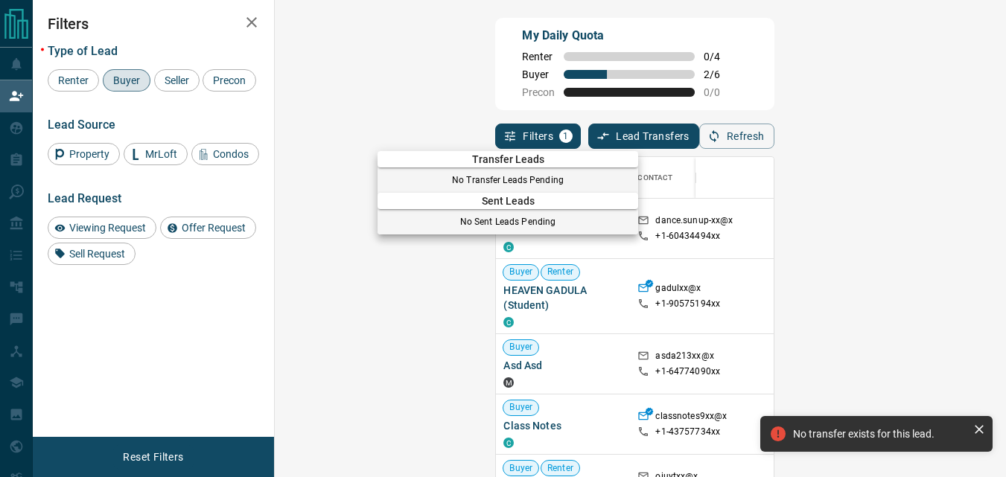
click at [634, 66] on div at bounding box center [503, 238] width 1006 height 477
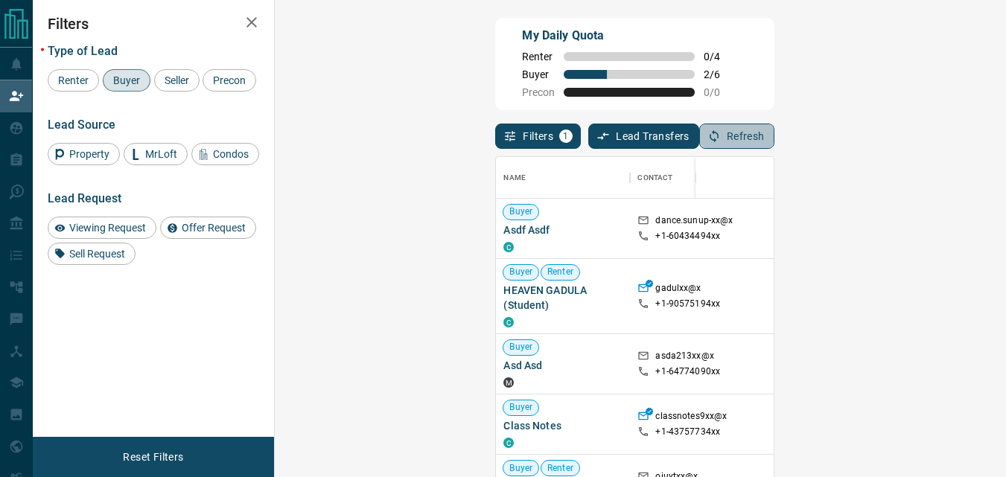
click at [721, 135] on icon "button" at bounding box center [713, 136] width 13 height 13
click at [774, 140] on button "Refresh" at bounding box center [736, 136] width 75 height 25
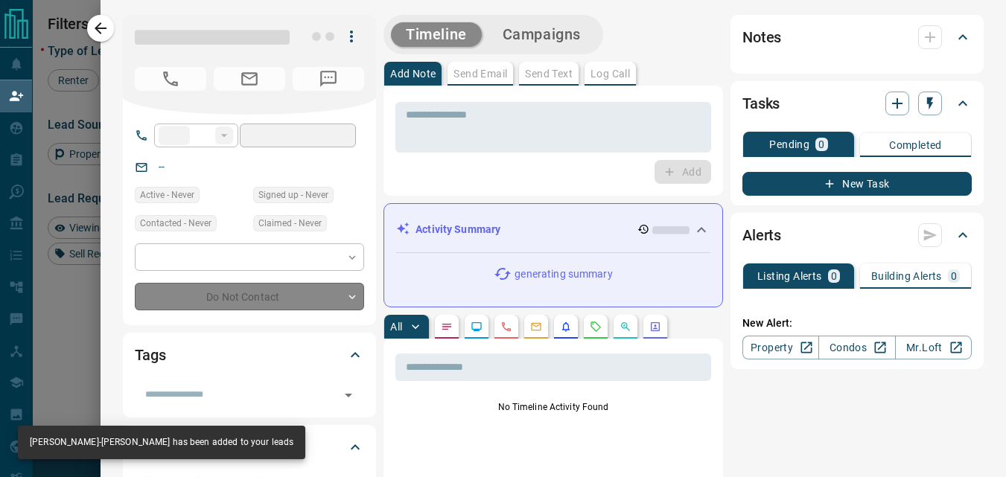
type input "**"
type input "**********"
type input "**"
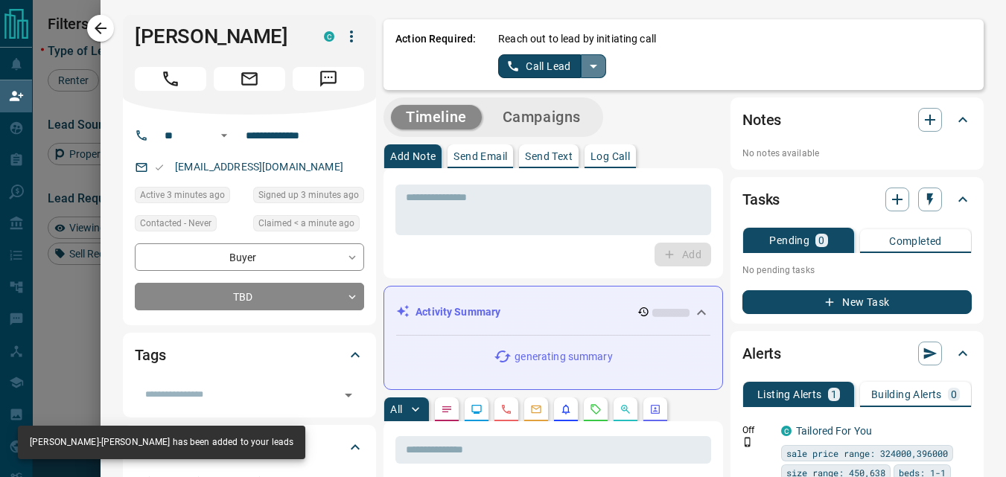
click at [584, 68] on icon "split button" at bounding box center [593, 66] width 18 height 18
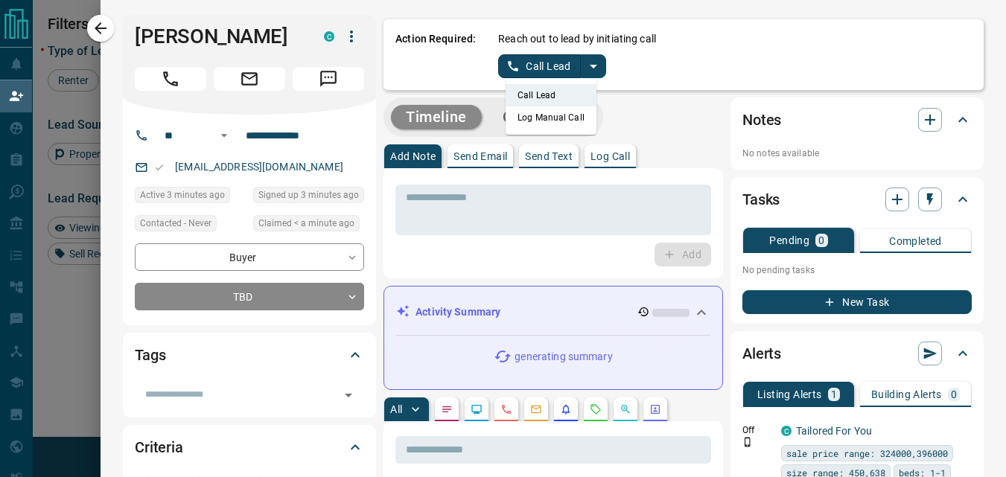
click at [551, 120] on li "Log Manual Call" at bounding box center [550, 117] width 91 height 22
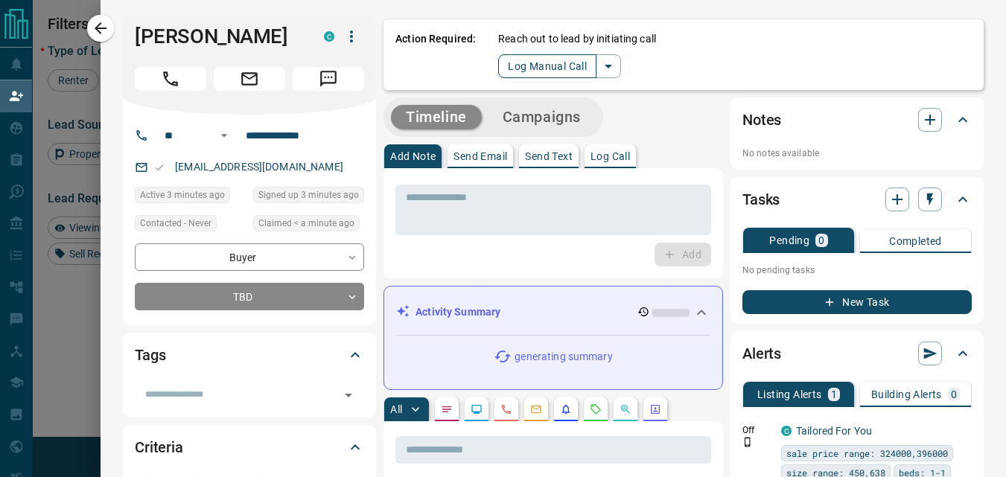
click at [511, 72] on button "Log Manual Call" at bounding box center [547, 66] width 98 height 24
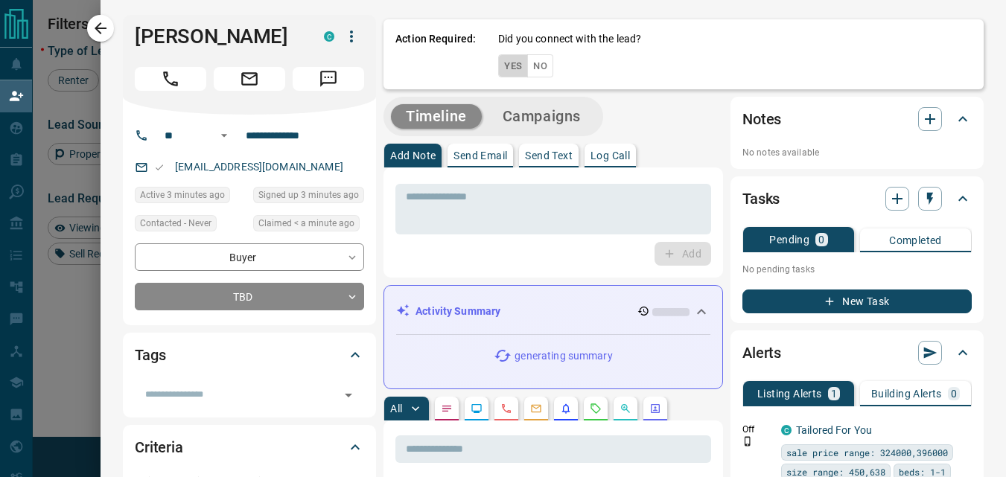
click at [502, 64] on button "Yes" at bounding box center [513, 65] width 30 height 23
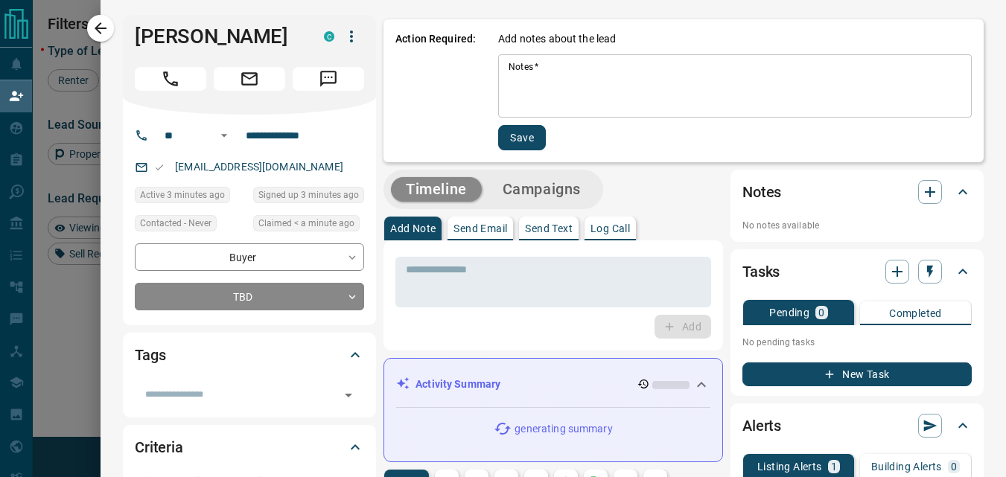
click at [555, 71] on textarea "Notes   *" at bounding box center [734, 86] width 453 height 51
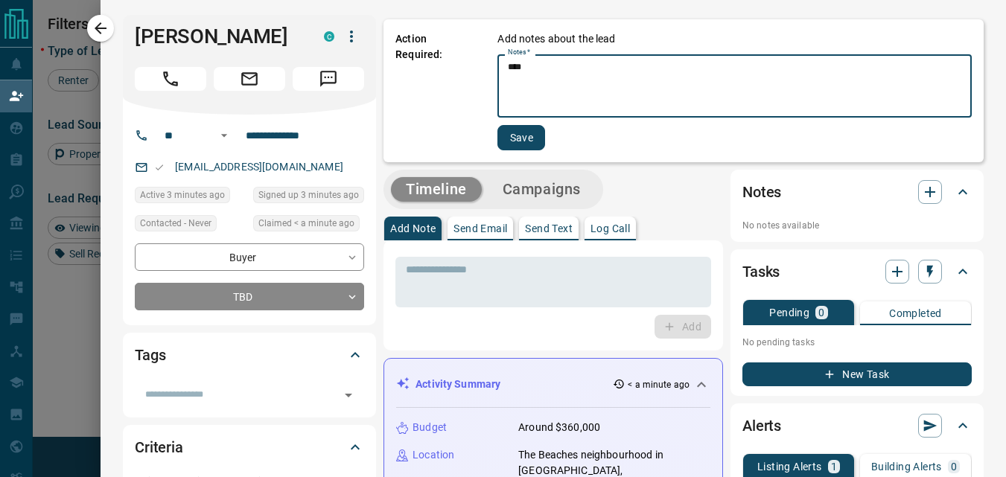
type textarea "****"
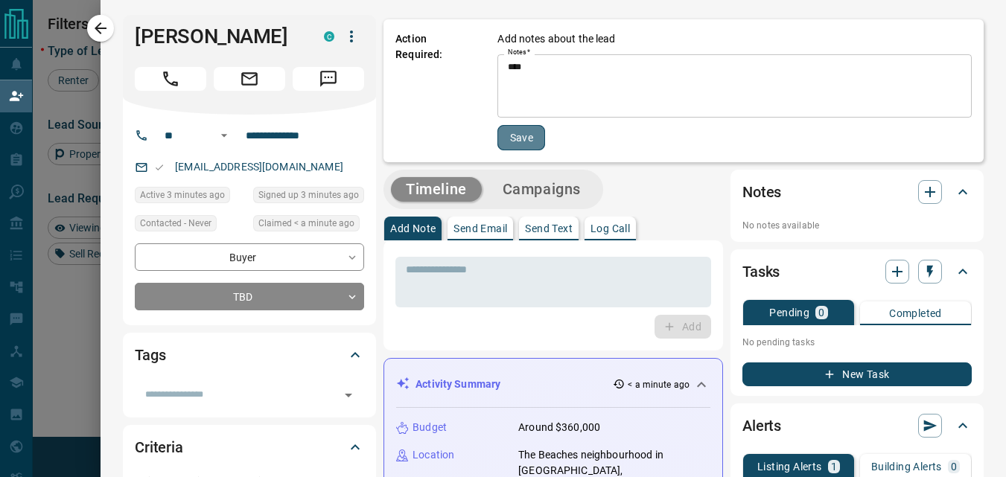
click at [522, 135] on button "Save" at bounding box center [521, 137] width 48 height 25
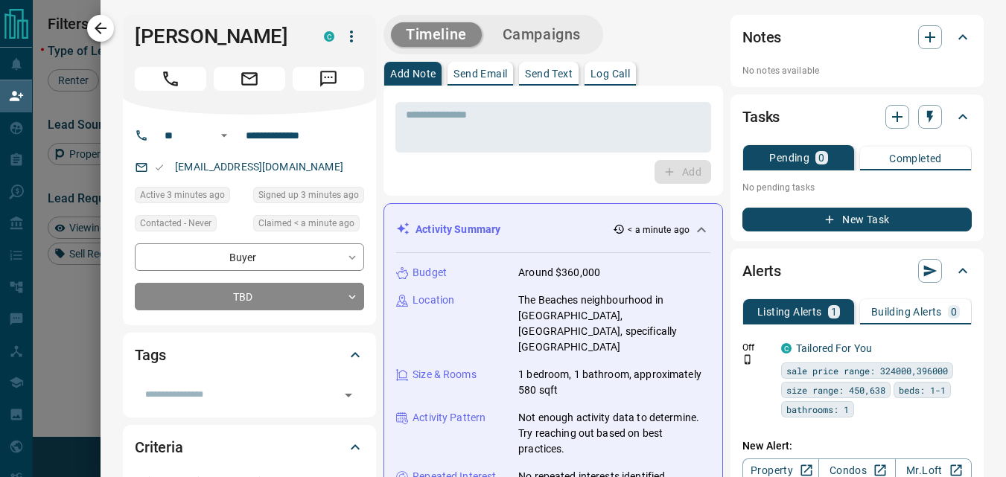
click at [104, 31] on icon "button" at bounding box center [101, 28] width 18 height 18
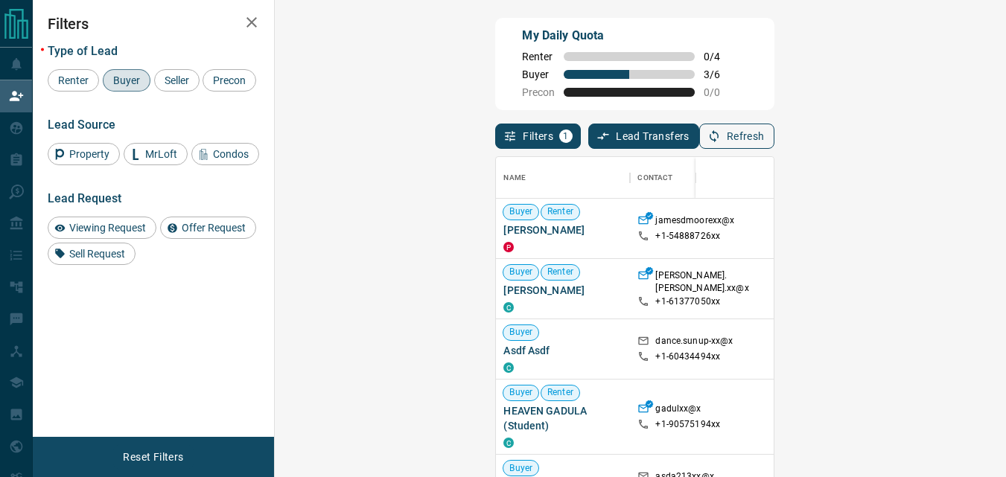
click at [721, 138] on icon "button" at bounding box center [713, 136] width 13 height 13
click at [993, 194] on div "My Daily Quota Renter 0 / 4 Buyer 3 / 6 Precon 0 / 0 Filters 1 Lead Transfers 0…" at bounding box center [519, 206] width 973 height 412
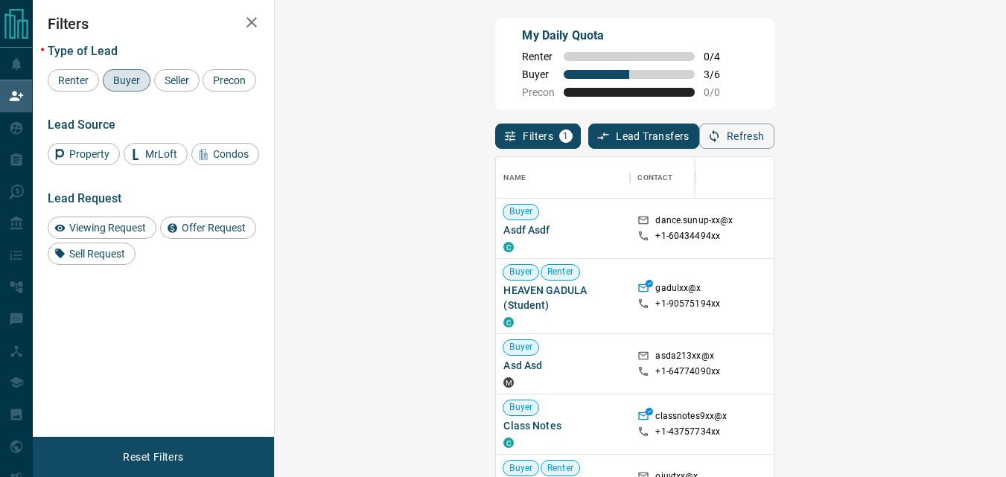
click at [616, 107] on div "My Daily Quota Renter 0 / 4 Buyer 3 / 6 Precon 0 / 0" at bounding box center [634, 64] width 278 height 92
click at [774, 135] on button "Refresh" at bounding box center [736, 136] width 75 height 25
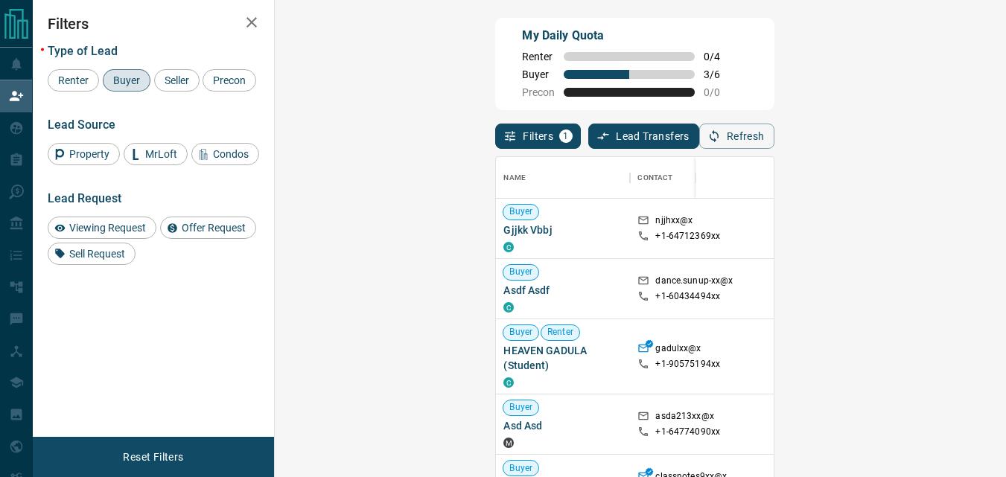
click at [570, 59] on div "My Daily Quota Renter 0 / 4 Buyer 3 / 6 Precon 0 / 0" at bounding box center [634, 64] width 278 height 92
click at [774, 132] on button "Refresh" at bounding box center [736, 136] width 75 height 25
click at [638, 64] on div "My Daily Quota Renter 0 / 4 Buyer 3 / 6 Precon 0 / 0" at bounding box center [634, 64] width 278 height 92
click at [774, 128] on button "Refresh" at bounding box center [736, 136] width 75 height 25
click at [773, 94] on div "My Daily Quota Renter 0 / 4 Buyer 3 / 6 Precon 0 / 0" at bounding box center [634, 64] width 278 height 92
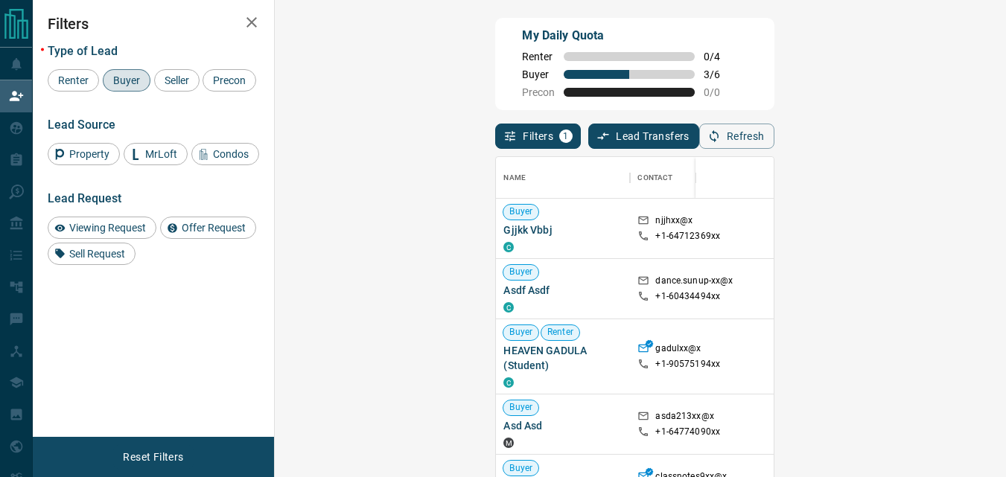
click at [683, 83] on div "My Daily Quota Renter 0 / 4 Buyer 3 / 6 Precon 0 / 0" at bounding box center [634, 64] width 278 height 92
click at [774, 139] on button "Refresh" at bounding box center [736, 136] width 75 height 25
click at [774, 133] on button "Refresh" at bounding box center [736, 136] width 75 height 25
click at [774, 136] on button "Refresh" at bounding box center [736, 136] width 75 height 25
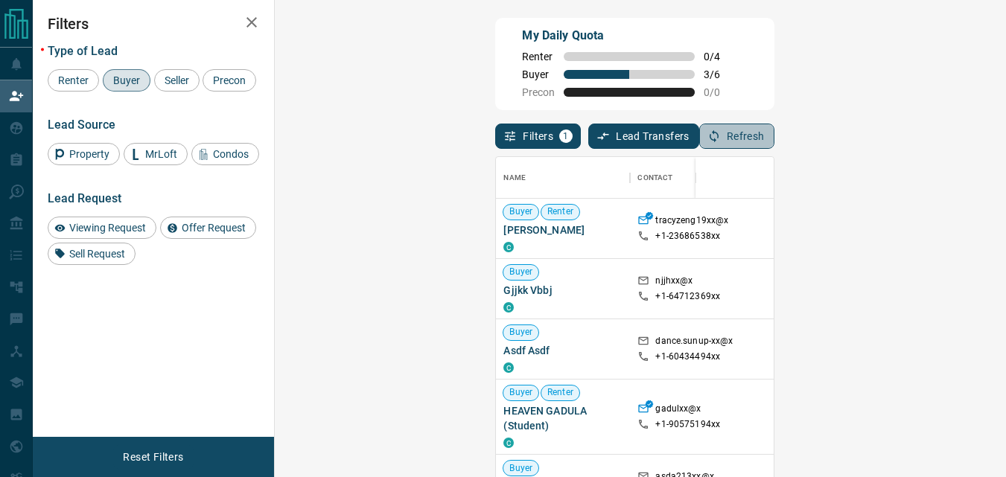
click at [774, 126] on button "Refresh" at bounding box center [736, 136] width 75 height 25
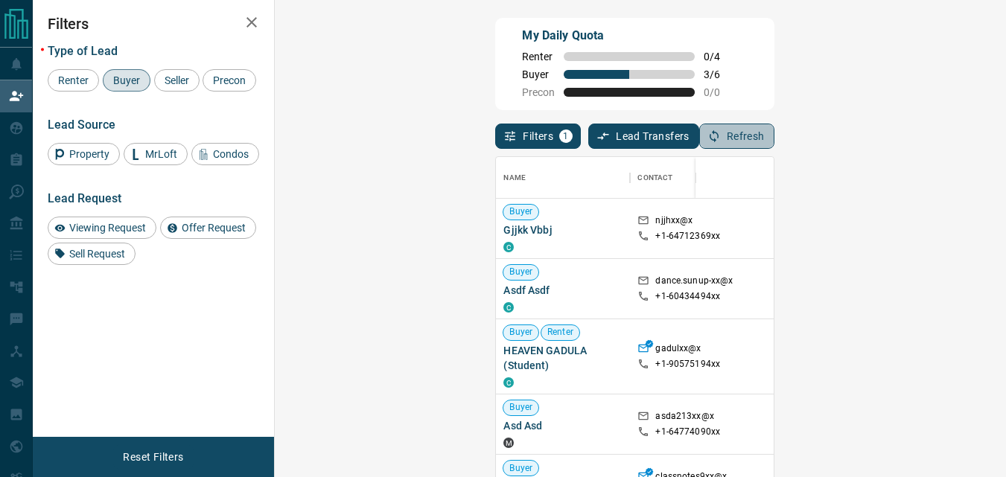
click at [774, 127] on button "Refresh" at bounding box center [736, 136] width 75 height 25
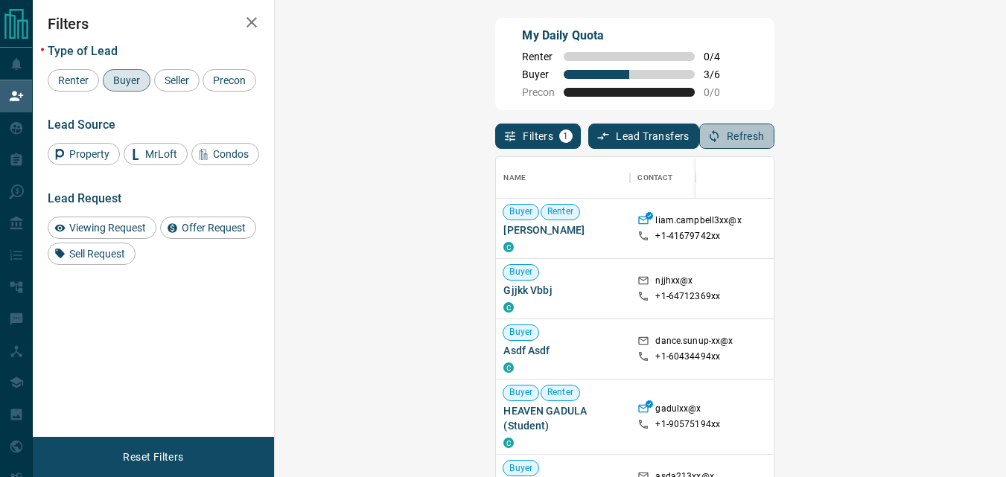
click at [774, 127] on button "Refresh" at bounding box center [736, 136] width 75 height 25
click at [774, 137] on button "Refresh" at bounding box center [736, 136] width 75 height 25
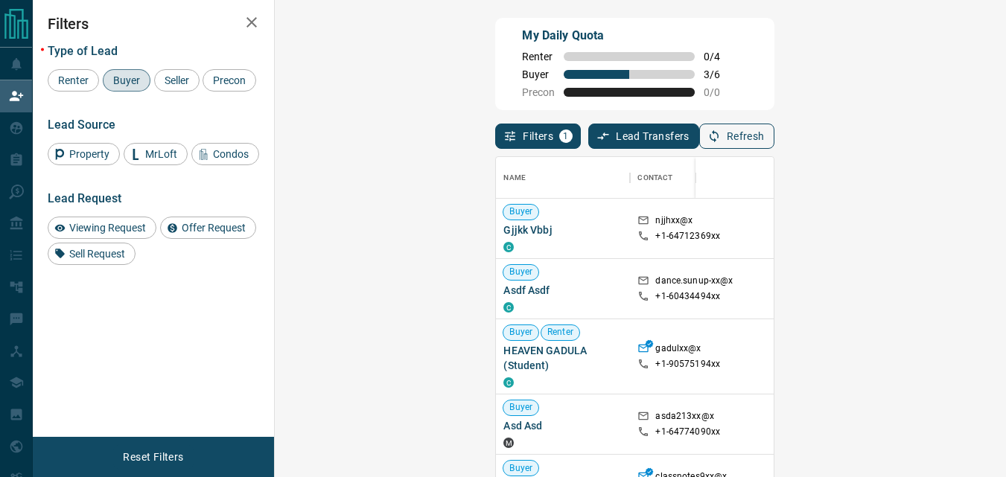
click at [774, 144] on button "Refresh" at bounding box center [736, 136] width 75 height 25
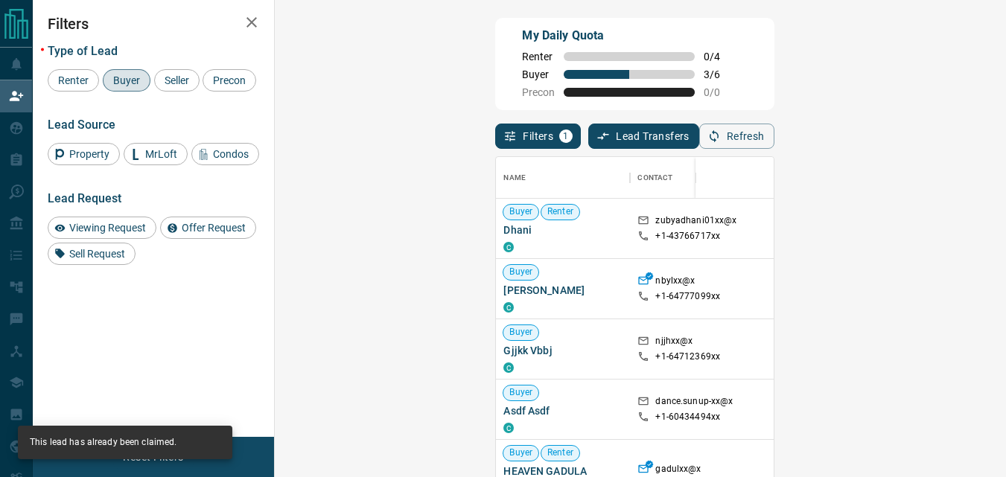
click at [686, 79] on div "My Daily Quota Renter 0 / 4 Buyer 3 / 6 Precon 0 / 0" at bounding box center [634, 64] width 278 height 92
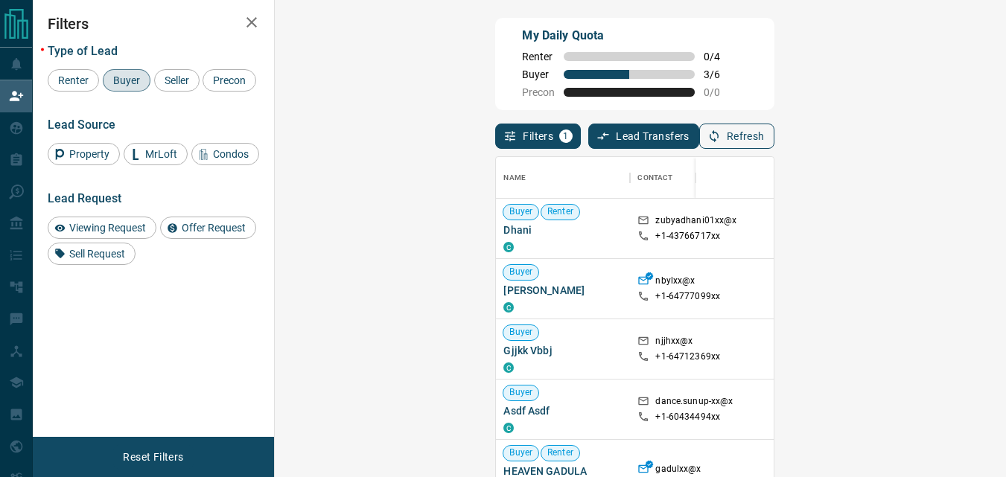
click at [774, 135] on button "Refresh" at bounding box center [736, 136] width 75 height 25
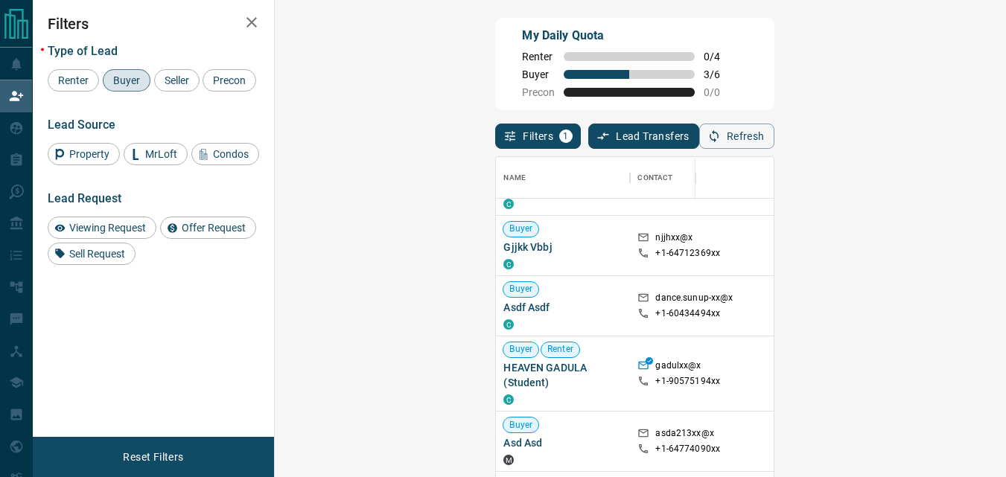
scroll to position [0, 0]
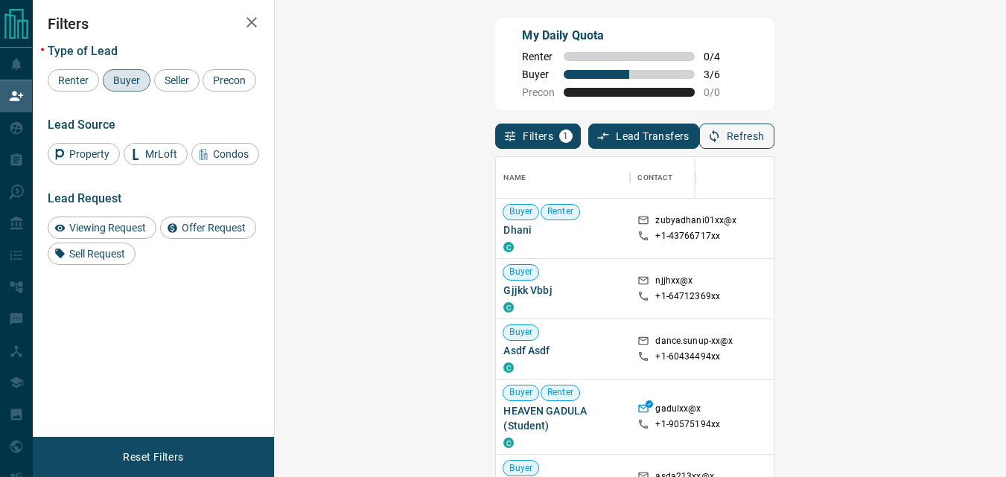
click at [774, 139] on button "Refresh" at bounding box center [736, 136] width 75 height 25
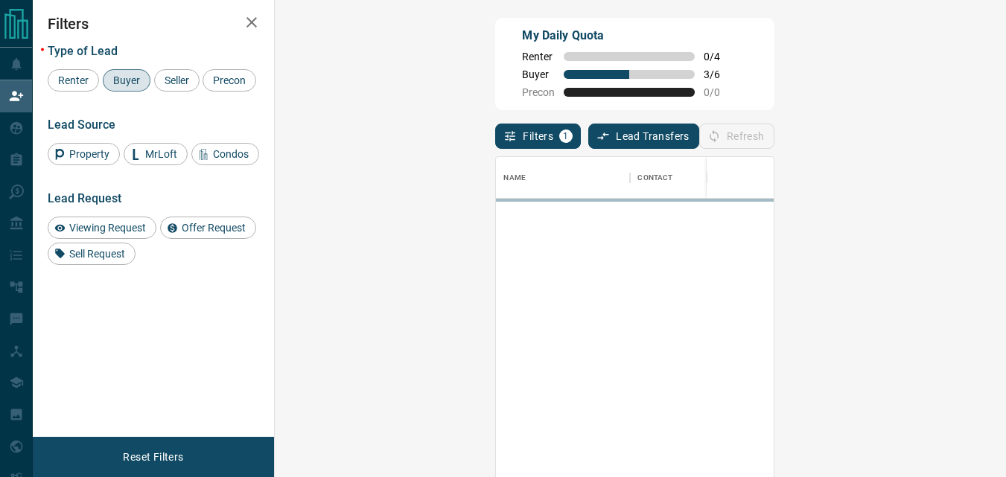
scroll to position [347, 688]
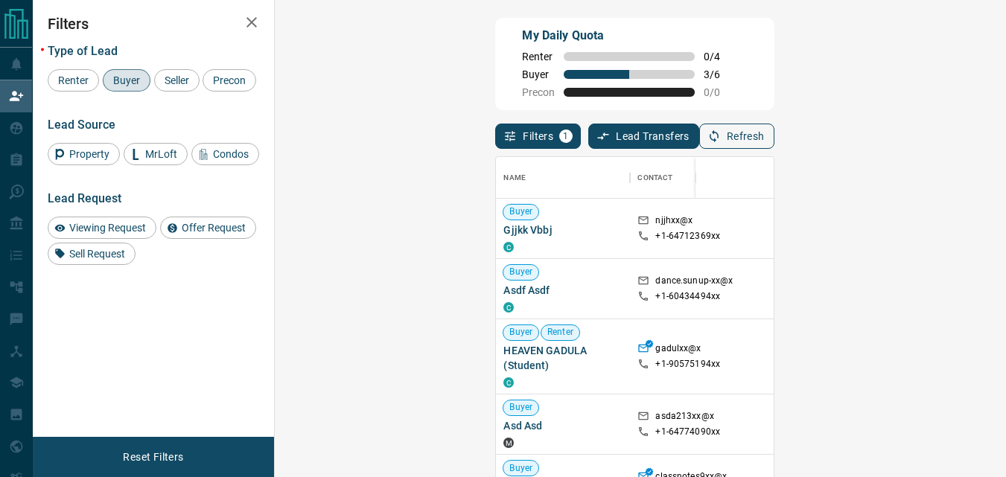
click at [774, 139] on button "Refresh" at bounding box center [736, 136] width 75 height 25
drag, startPoint x: 488, startPoint y: 66, endPoint x: 1016, endPoint y: 237, distance: 554.6
click at [1006, 237] on html "Lead Transfers Claim Leads My Leads Tasks Opportunities Deals Campaigns Automat…" at bounding box center [503, 238] width 1006 height 477
click at [773, 152] on div "Name Contact Search Search Range Location Requests AI Status Recent Opportuniti…" at bounding box center [634, 332] width 278 height 367
click at [774, 138] on button "Refresh" at bounding box center [736, 136] width 75 height 25
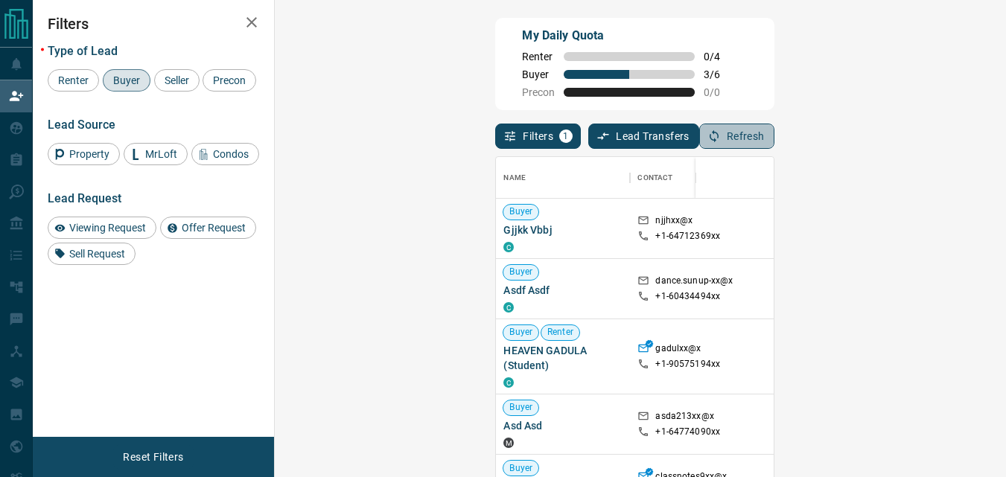
click at [774, 141] on button "Refresh" at bounding box center [736, 136] width 75 height 25
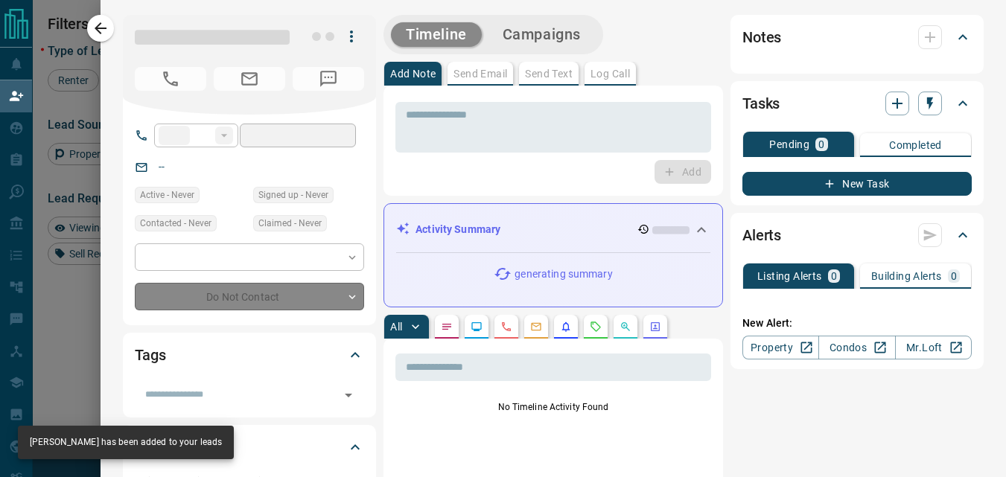
type input "**"
type input "**********"
type input "**"
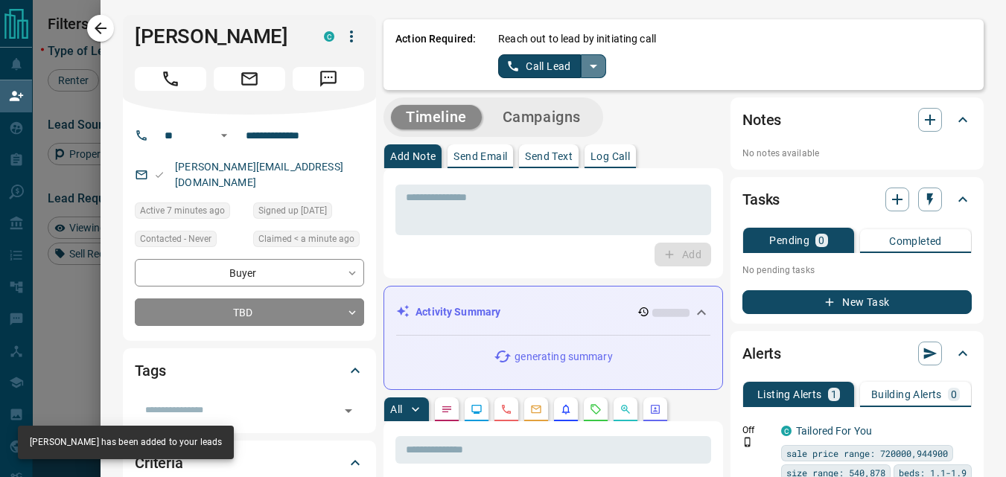
click at [590, 66] on icon "split button" at bounding box center [593, 67] width 7 height 4
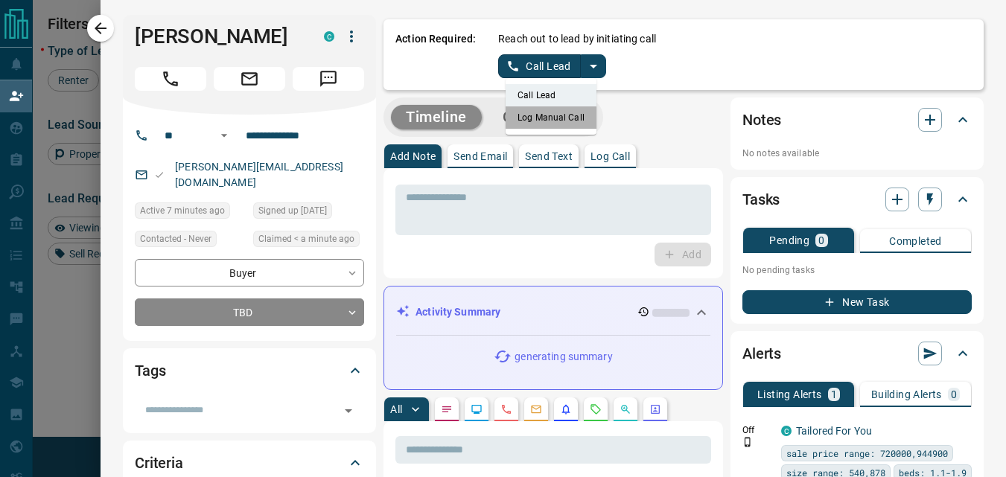
click at [534, 120] on li "Log Manual Call" at bounding box center [550, 117] width 91 height 22
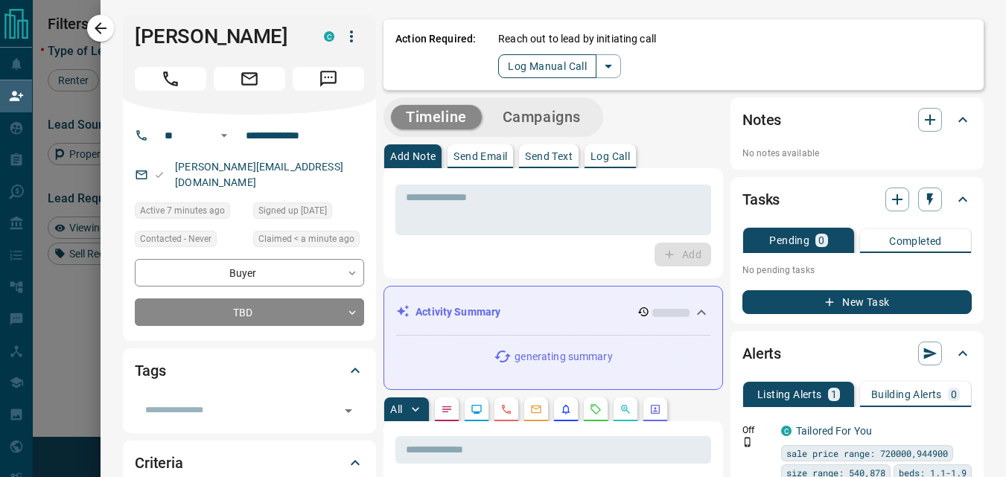
click at [514, 71] on button "Log Manual Call" at bounding box center [547, 66] width 98 height 24
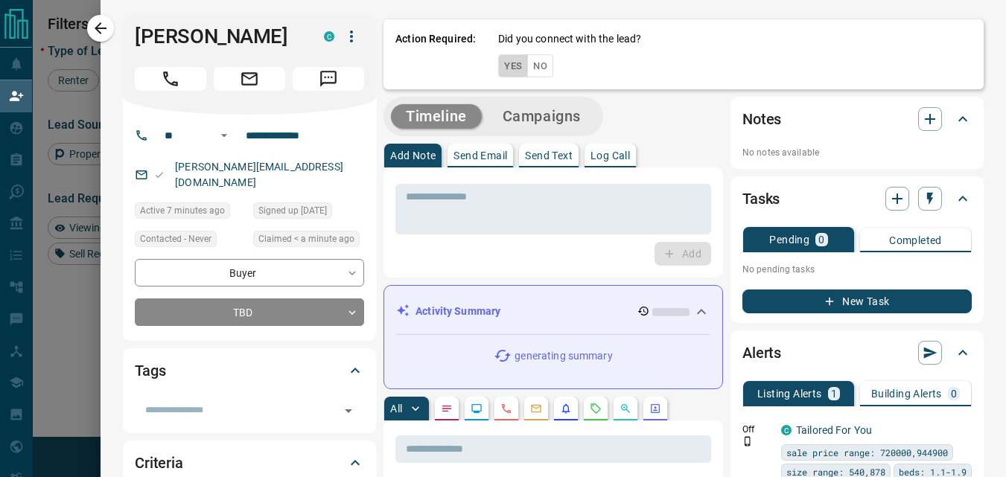
click at [504, 67] on button "Yes" at bounding box center [513, 65] width 30 height 23
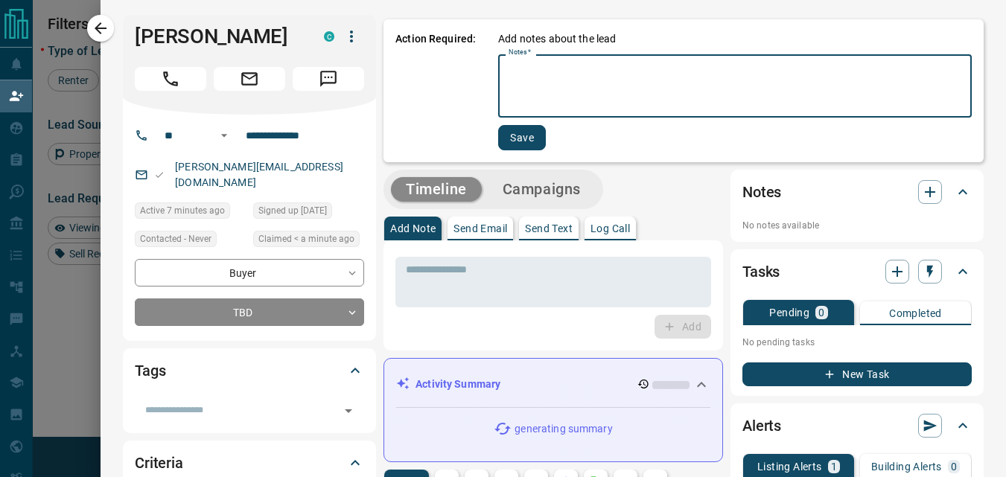
click at [558, 68] on textarea "Notes   *" at bounding box center [734, 86] width 453 height 51
type textarea "****"
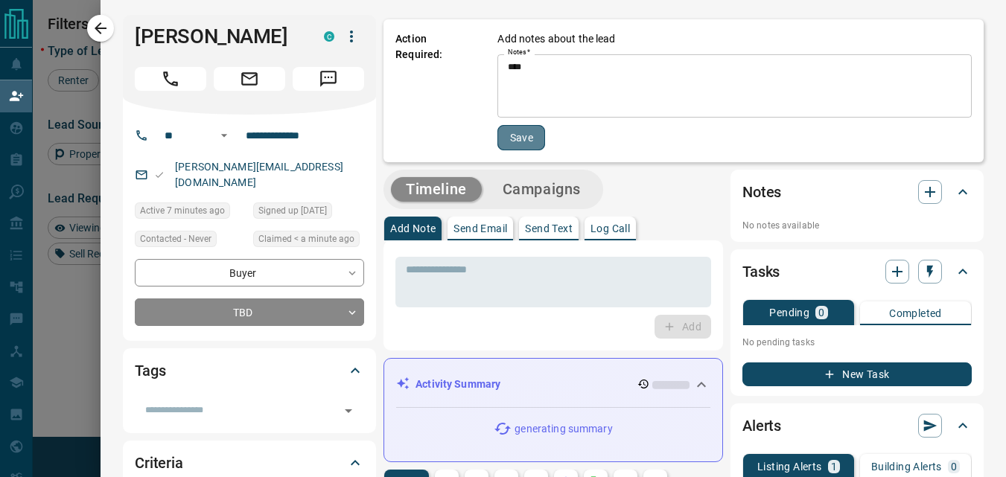
click at [514, 130] on button "Save" at bounding box center [521, 137] width 48 height 25
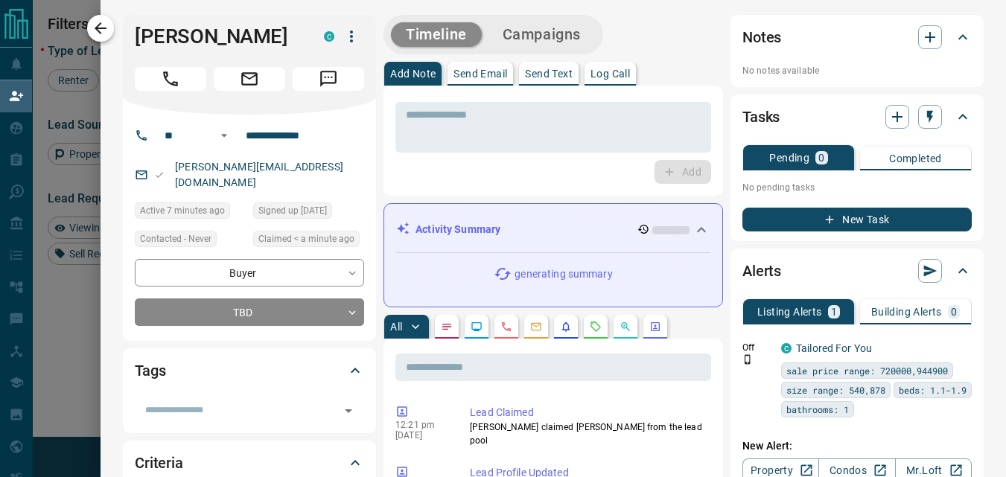
click at [113, 32] on button "button" at bounding box center [100, 28] width 27 height 27
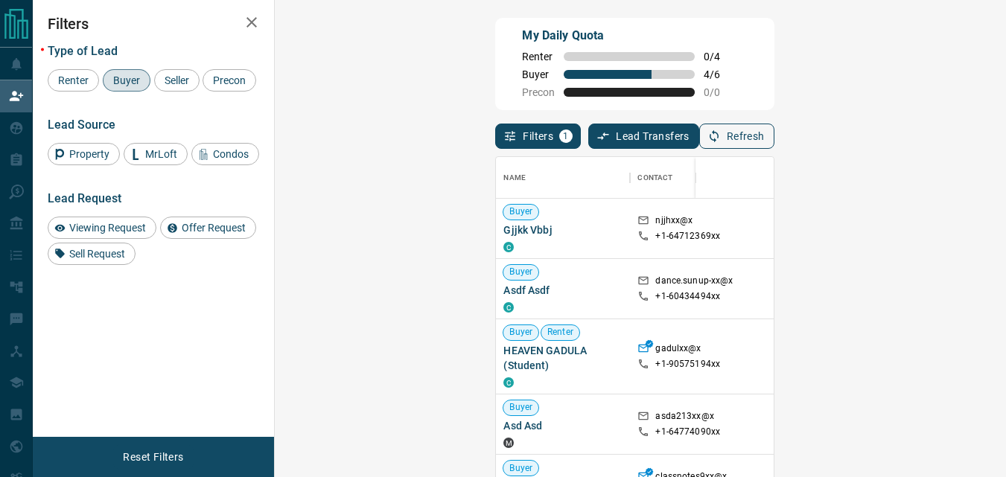
click at [721, 141] on icon "button" at bounding box center [713, 136] width 13 height 13
drag, startPoint x: 575, startPoint y: 112, endPoint x: 716, endPoint y: 143, distance: 144.8
click at [677, 156] on div "My Daily Quota Renter 0 / 4 Buyer 4 / 6 Precon 0 / 0 Filters 1 Lead Transfers 0…" at bounding box center [634, 206] width 284 height 382
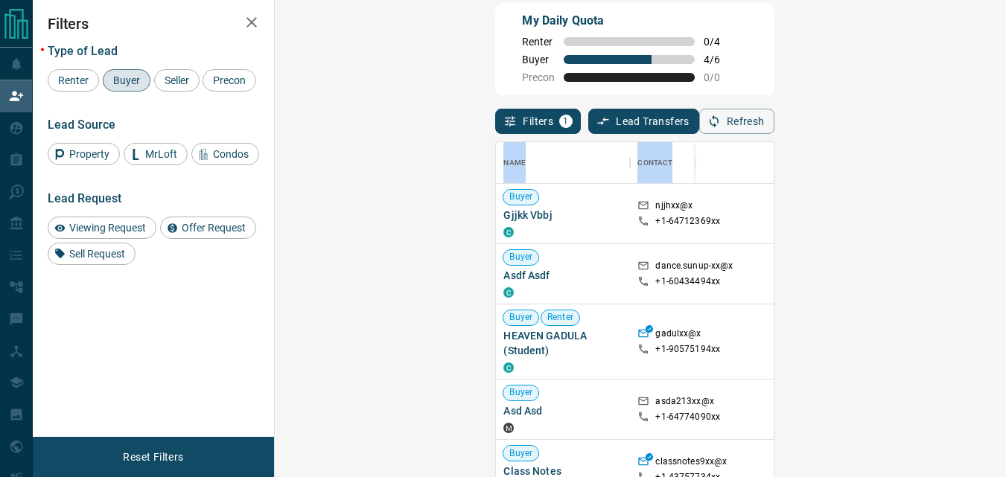
scroll to position [41, 0]
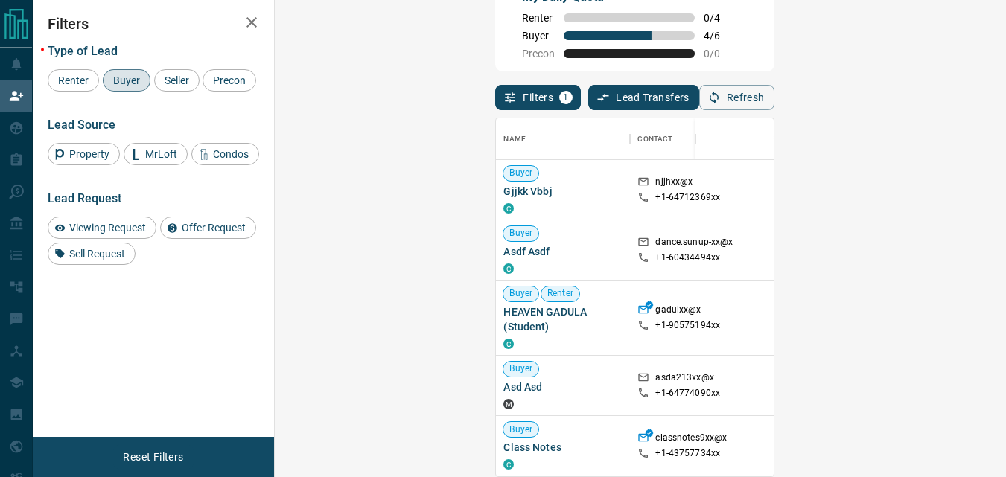
click at [656, 16] on div "My Daily Quota Renter 0 / 4 Buyer 4 / 6 Precon 0 / 0" at bounding box center [634, 25] width 278 height 92
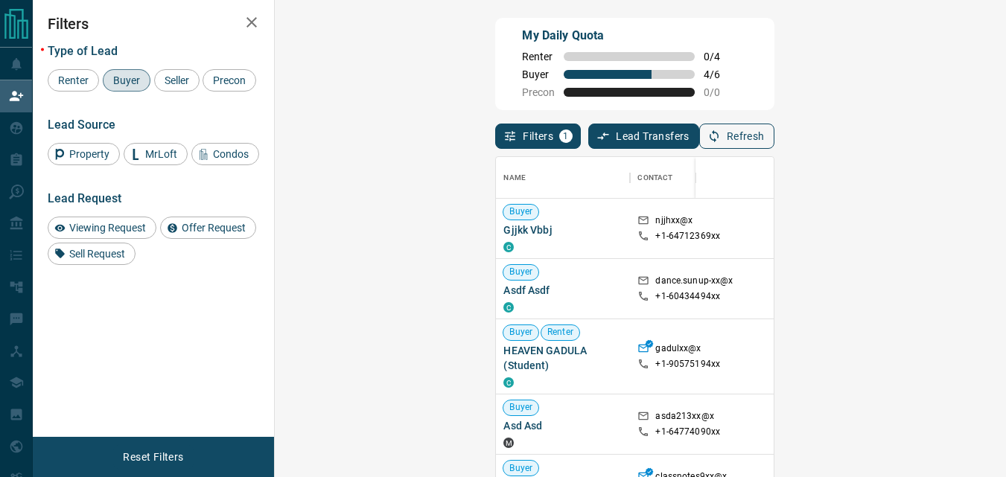
click at [774, 147] on button "Refresh" at bounding box center [736, 136] width 75 height 25
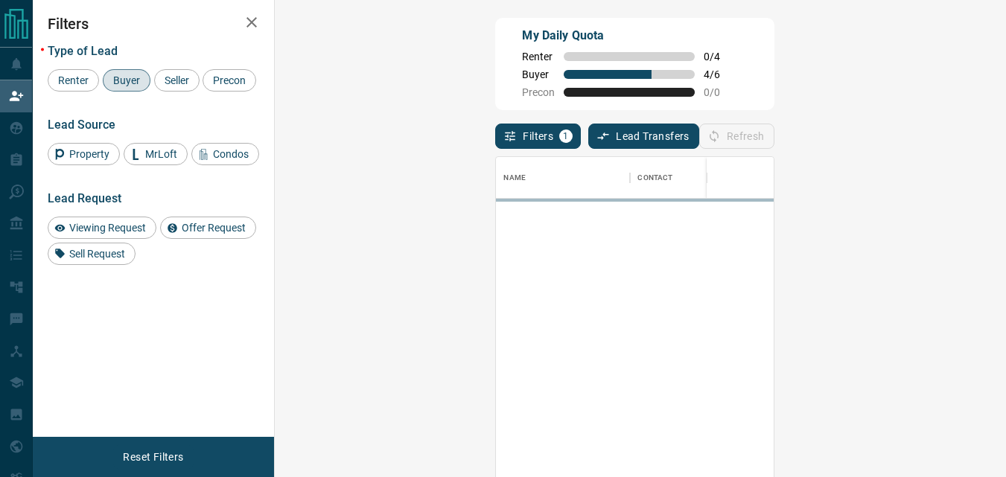
scroll to position [347, 688]
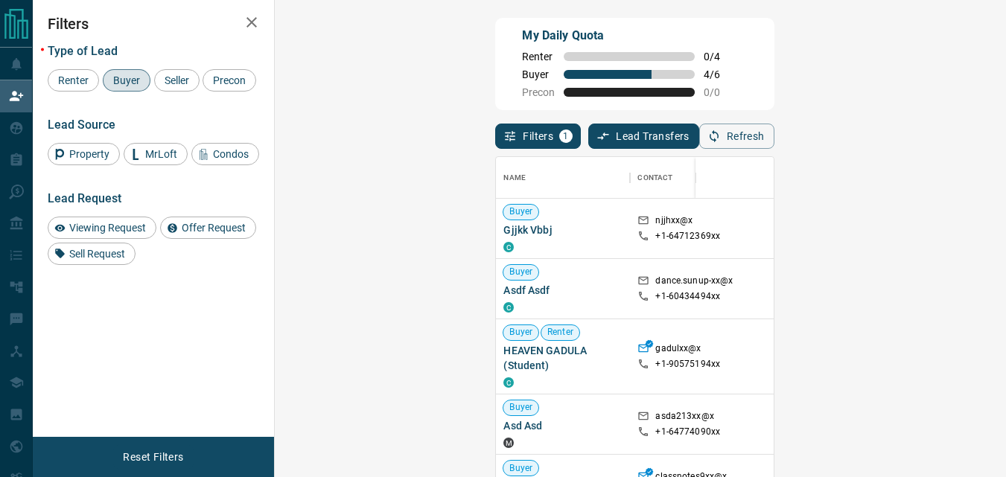
click at [622, 79] on div "My Daily Quota Renter 0 / 4 Buyer 4 / 6 Precon 0 / 0" at bounding box center [634, 64] width 278 height 92
click at [721, 140] on icon "button" at bounding box center [713, 136] width 13 height 13
click at [558, 147] on div "Filters 1 Lead Transfers 0 Refresh" at bounding box center [634, 129] width 278 height 39
click at [630, 89] on div "My Daily Quota Renter 3 / 4 Buyer 4 / 6 Precon 0 / 0" at bounding box center [634, 64] width 278 height 92
click at [774, 127] on button "Refresh" at bounding box center [736, 136] width 75 height 25
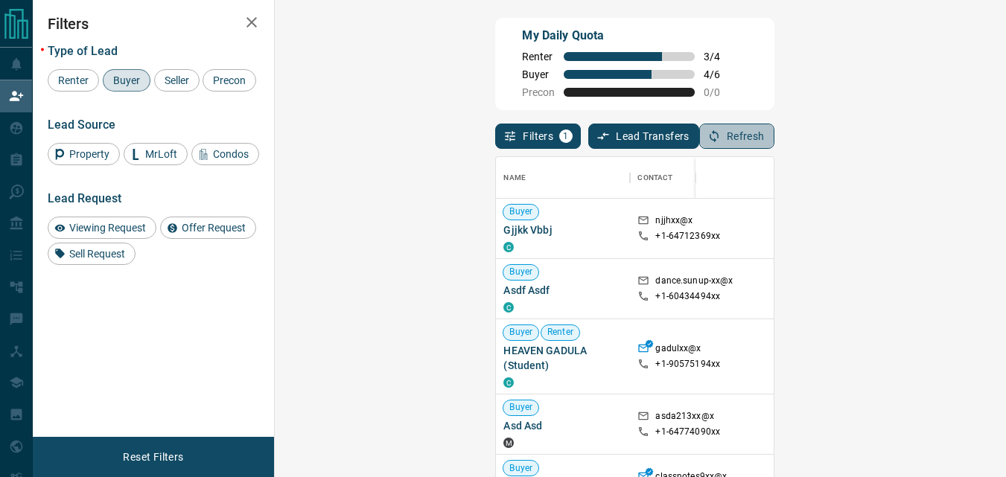
click at [774, 138] on button "Refresh" at bounding box center [736, 136] width 75 height 25
click at [721, 133] on icon "button" at bounding box center [713, 136] width 13 height 13
click at [774, 134] on button "Refresh" at bounding box center [736, 136] width 75 height 25
click at [774, 135] on button "Refresh" at bounding box center [736, 136] width 75 height 25
click at [774, 141] on button "Refresh" at bounding box center [736, 136] width 75 height 25
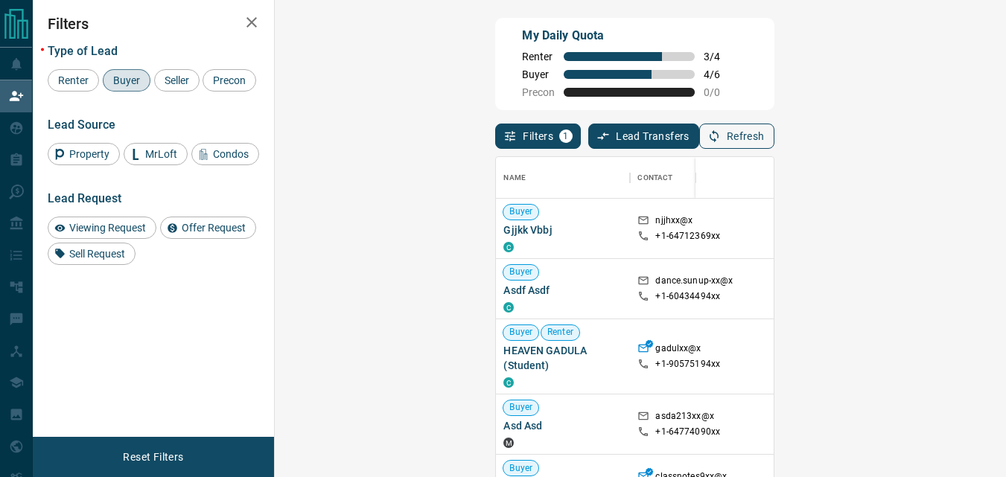
click at [774, 130] on button "Refresh" at bounding box center [736, 136] width 75 height 25
click at [774, 135] on button "Refresh" at bounding box center [736, 136] width 75 height 25
click at [618, 53] on div "My Daily Quota Renter 3 / 4 Buyer 4 / 6 Precon 0 / 0" at bounding box center [634, 64] width 278 height 92
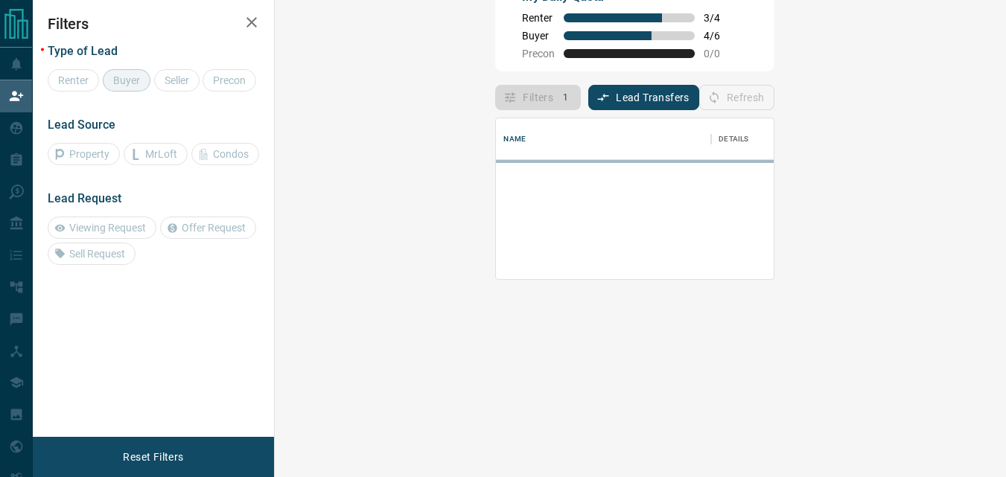
scroll to position [150, 688]
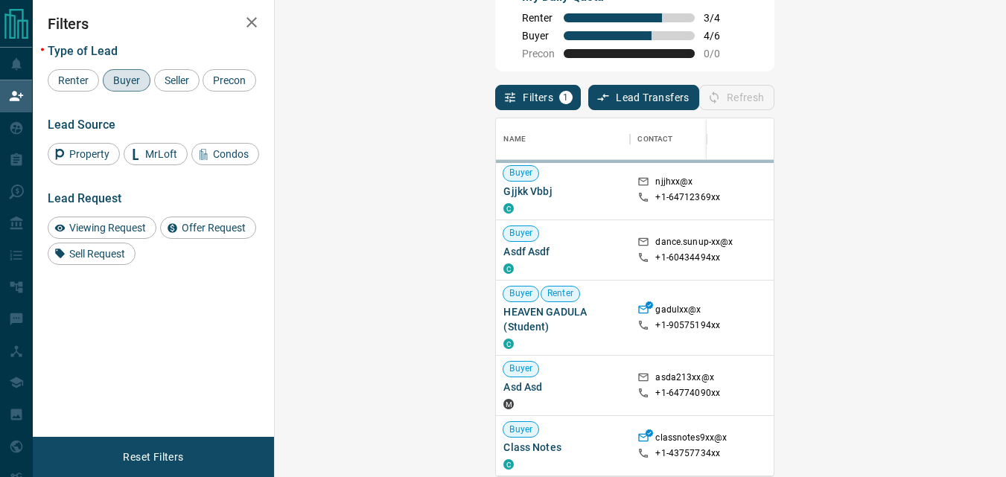
click at [605, 66] on div "My Daily Quota Renter 3 / 4 Buyer 4 / 6 Precon 0 / 0" at bounding box center [634, 25] width 278 height 92
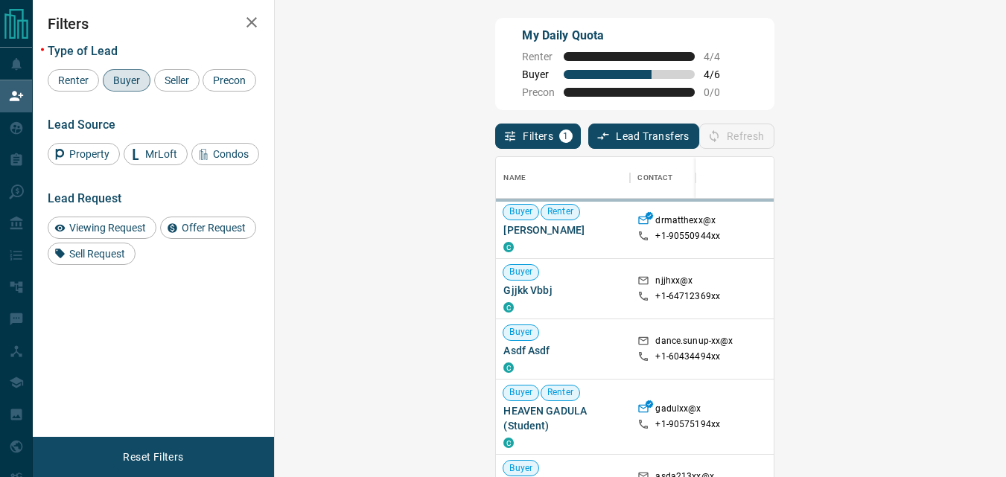
scroll to position [347, 688]
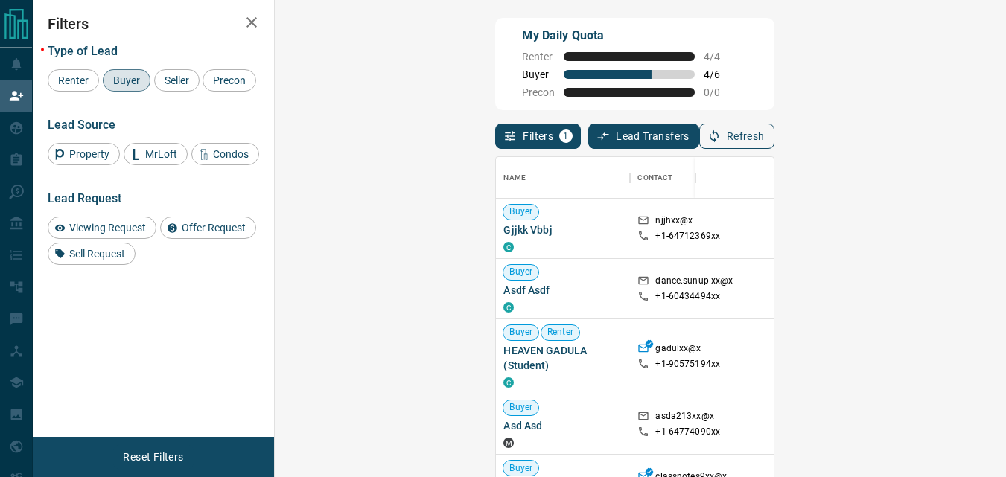
click at [774, 141] on button "Refresh" at bounding box center [736, 136] width 75 height 25
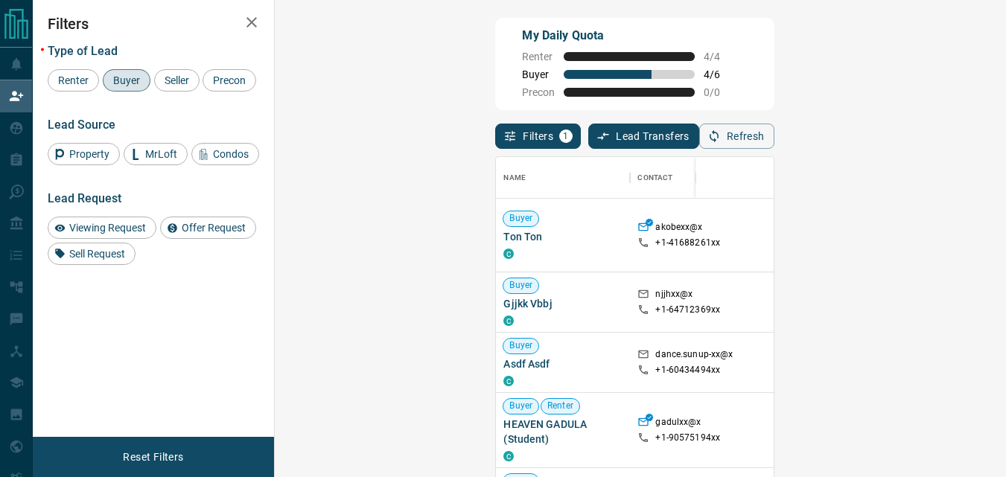
click at [773, 130] on div "Filters 1 Lead Transfers 0 Refresh" at bounding box center [634, 129] width 278 height 39
